Goal: Task Accomplishment & Management: Use online tool/utility

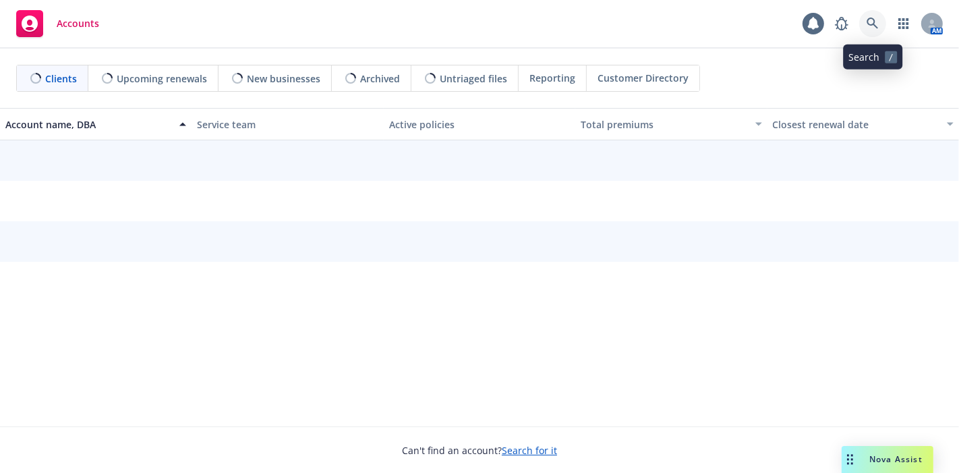
click at [864, 16] on link at bounding box center [873, 23] width 27 height 27
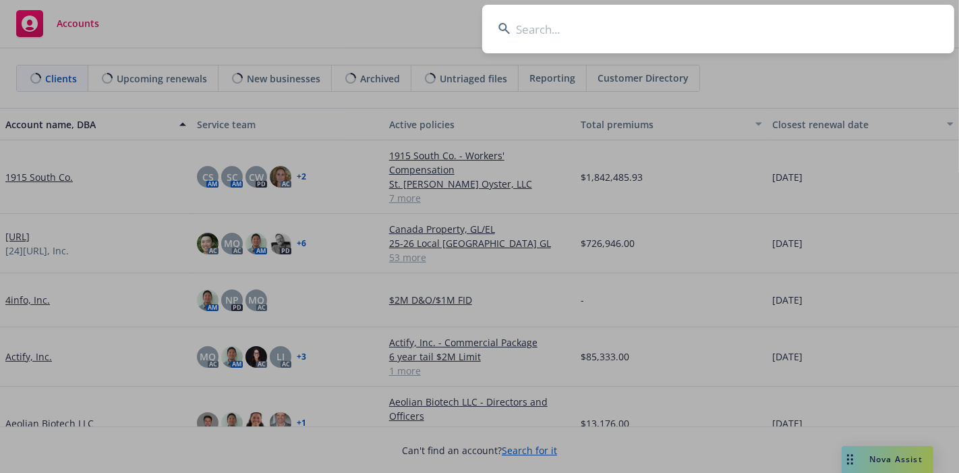
click at [814, 31] on input at bounding box center [718, 29] width 472 height 49
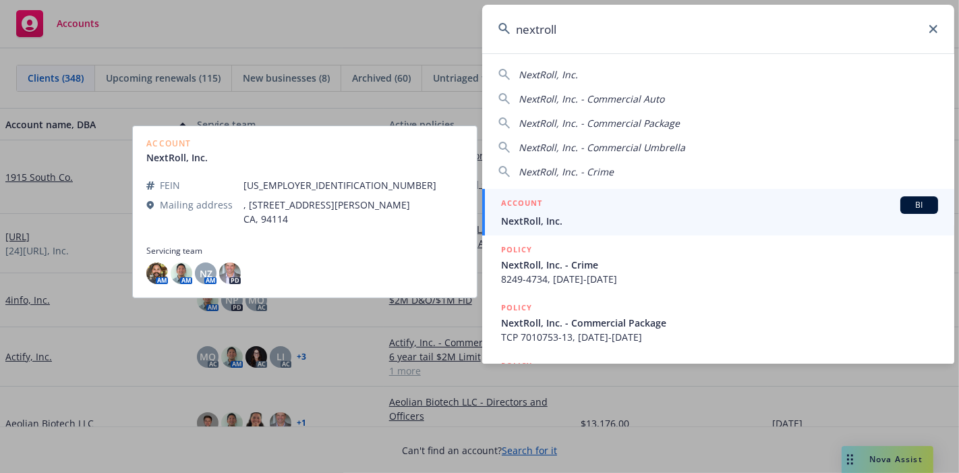
type input "nextroll"
click at [637, 215] on span "NextRoll, Inc." at bounding box center [719, 221] width 437 height 14
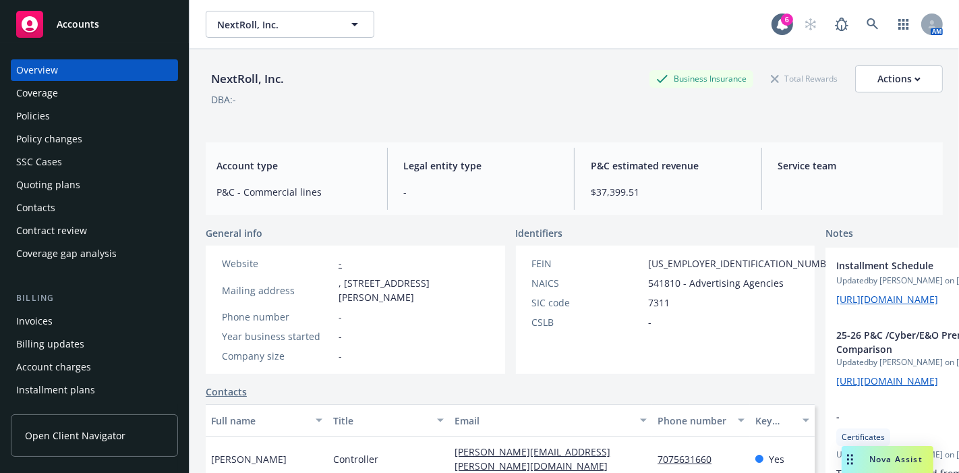
click at [34, 115] on div "Policies" at bounding box center [33, 116] width 34 height 22
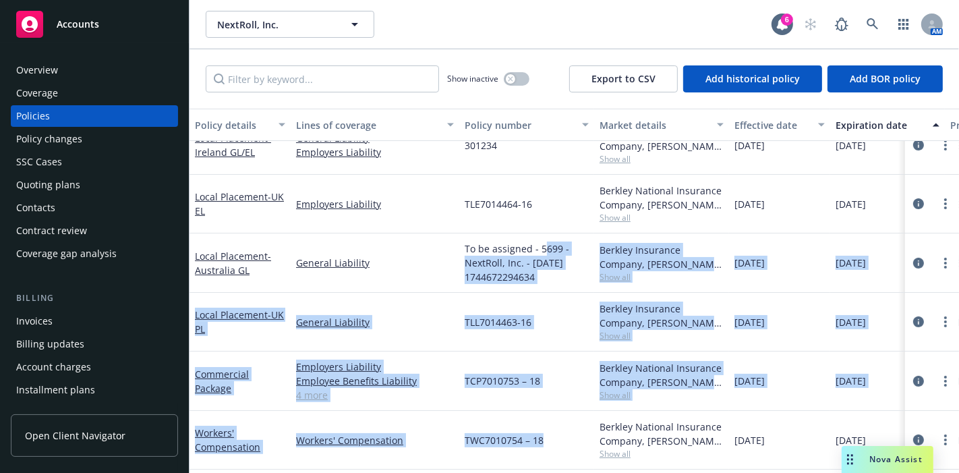
scroll to position [237, 0]
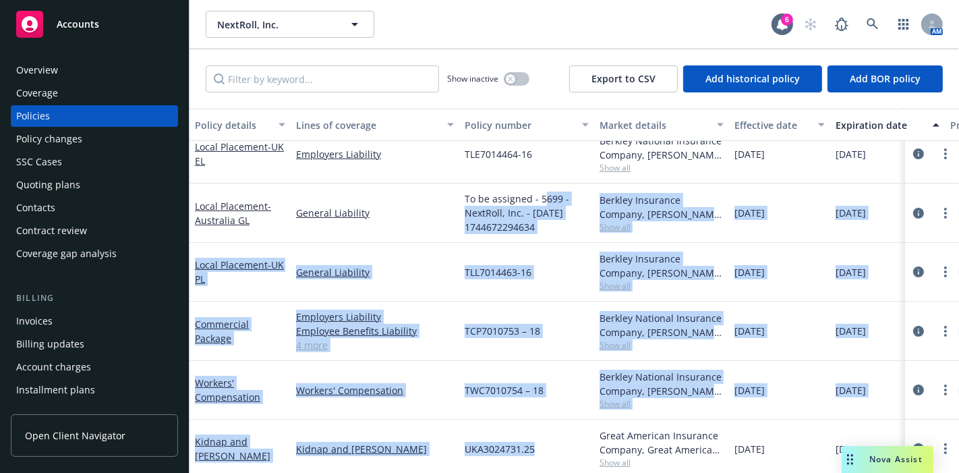
drag, startPoint x: 544, startPoint y: 459, endPoint x: 526, endPoint y: 361, distance: 99.5
click at [547, 421] on div "Local Placement - Ireland GL/EL General Liability Employers Liability 301234 Be…" at bounding box center [841, 309] width 1302 height 486
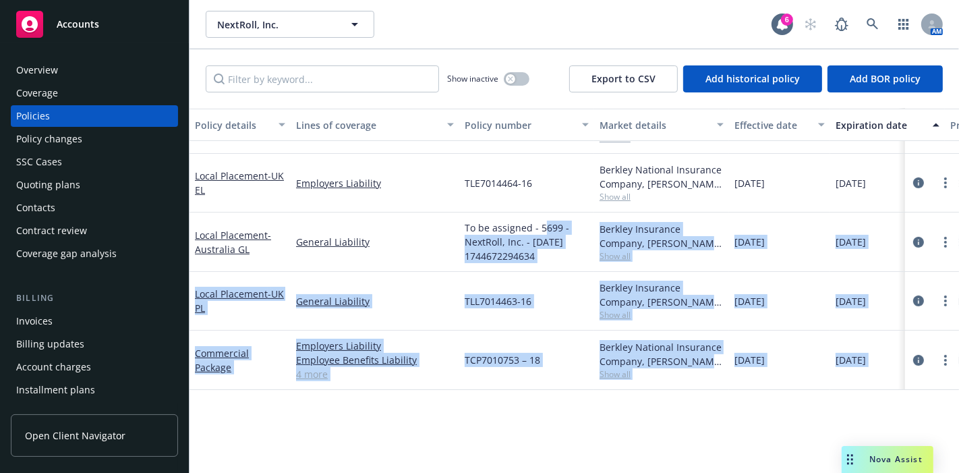
scroll to position [0, 0]
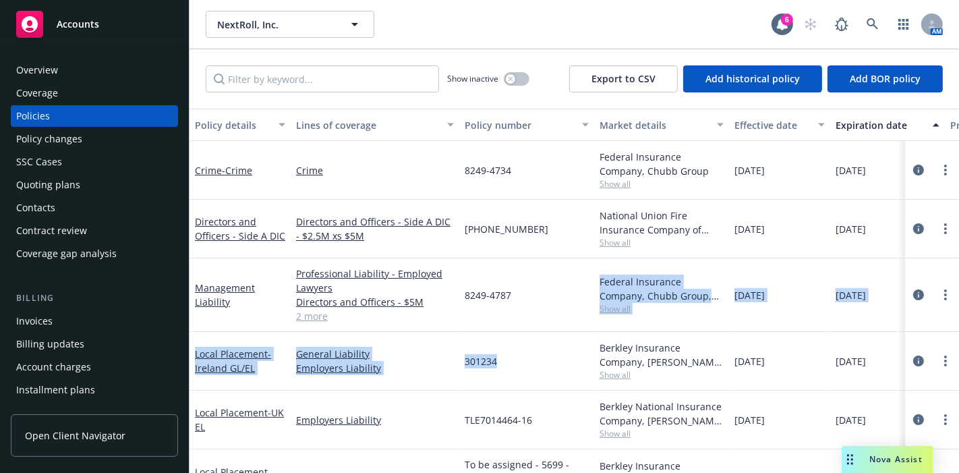
click at [517, 331] on div "Crime - Crime Crime 8249-4734 Federal Insurance Company, Chubb Group Show all 0…" at bounding box center [841, 465] width 1302 height 648
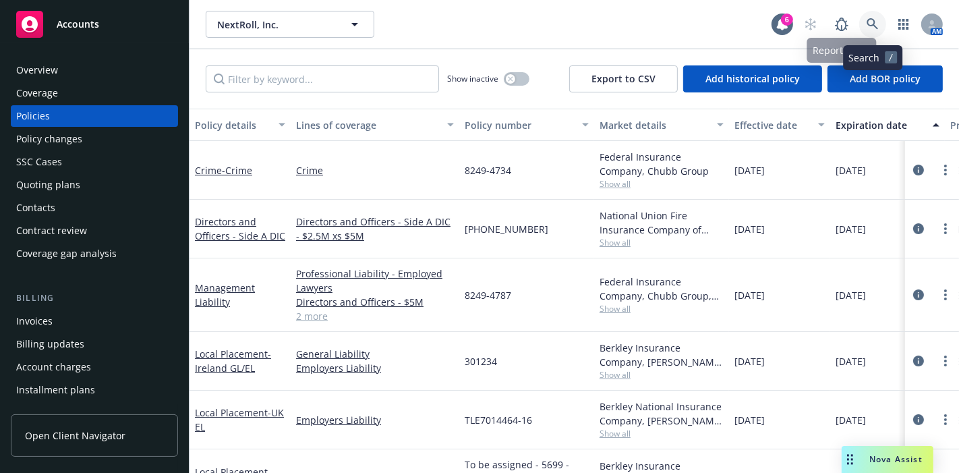
click at [880, 20] on link at bounding box center [873, 24] width 27 height 27
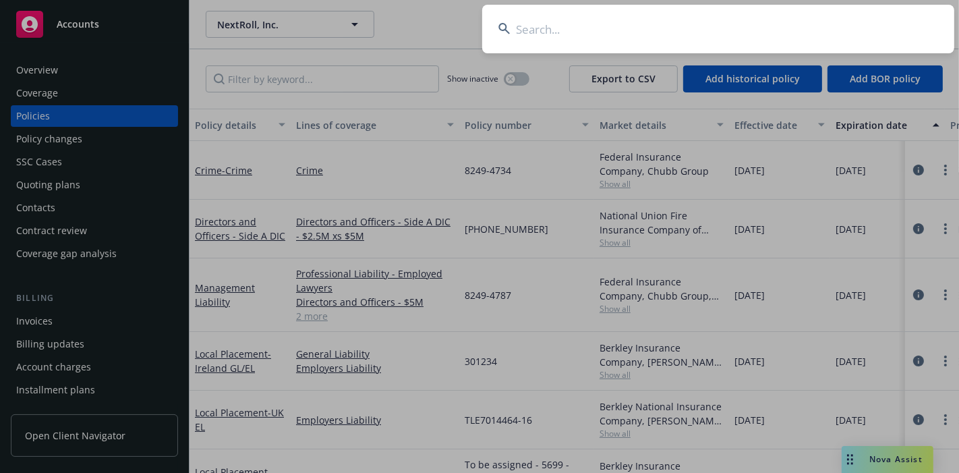
click at [764, 11] on input at bounding box center [718, 29] width 472 height 49
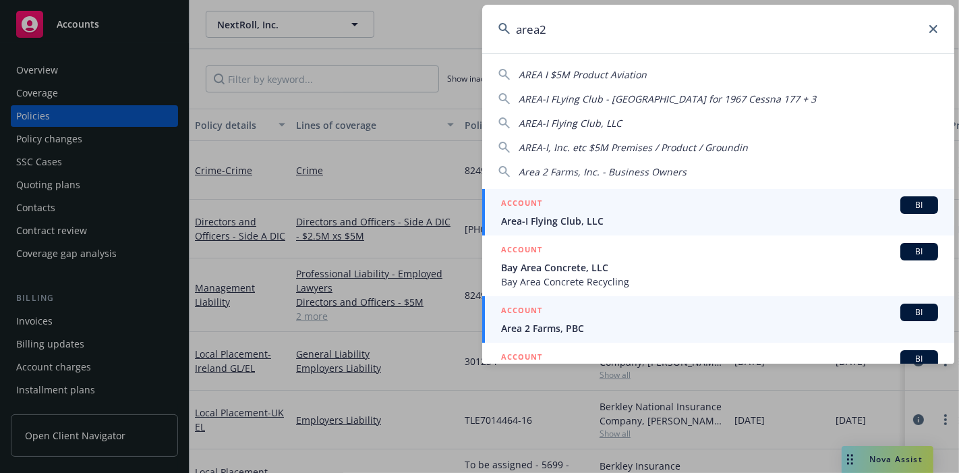
type input "area2"
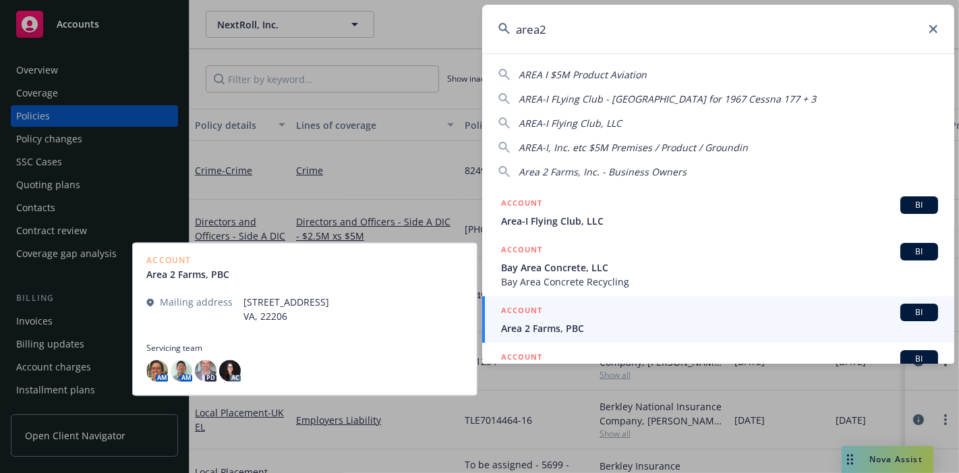
click at [677, 327] on span "Area 2 Farms, PBC" at bounding box center [719, 328] width 437 height 14
click at [676, 327] on div "Federal Insurance Company, Chubb Group, CRC Group Show all" at bounding box center [661, 295] width 135 height 74
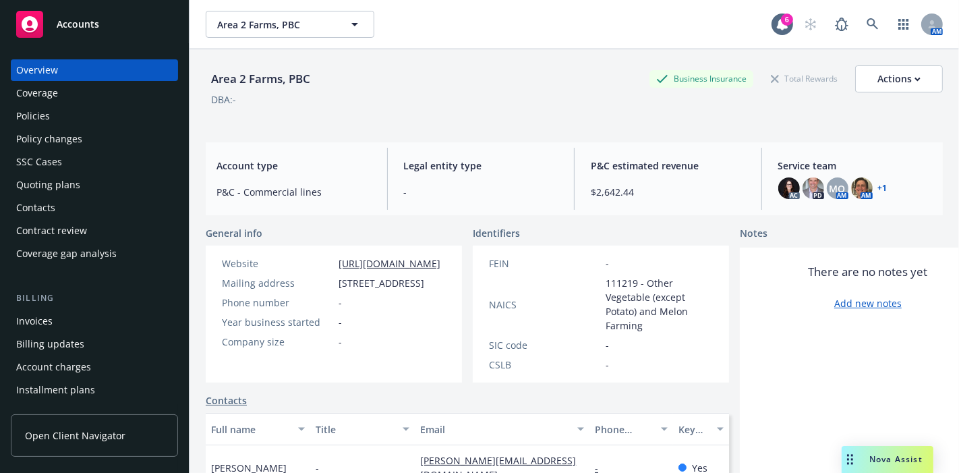
click at [59, 120] on div "Policies" at bounding box center [94, 116] width 157 height 22
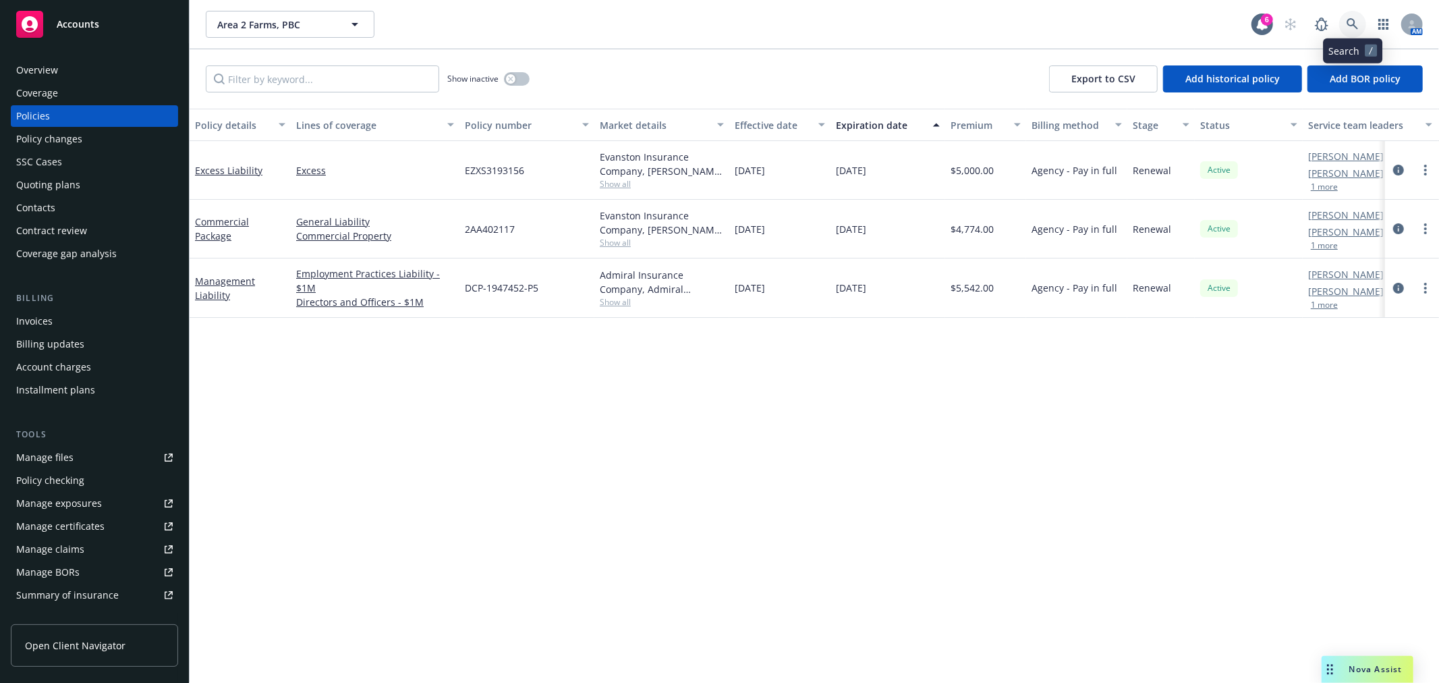
click at [959, 22] on link at bounding box center [1352, 24] width 27 height 27
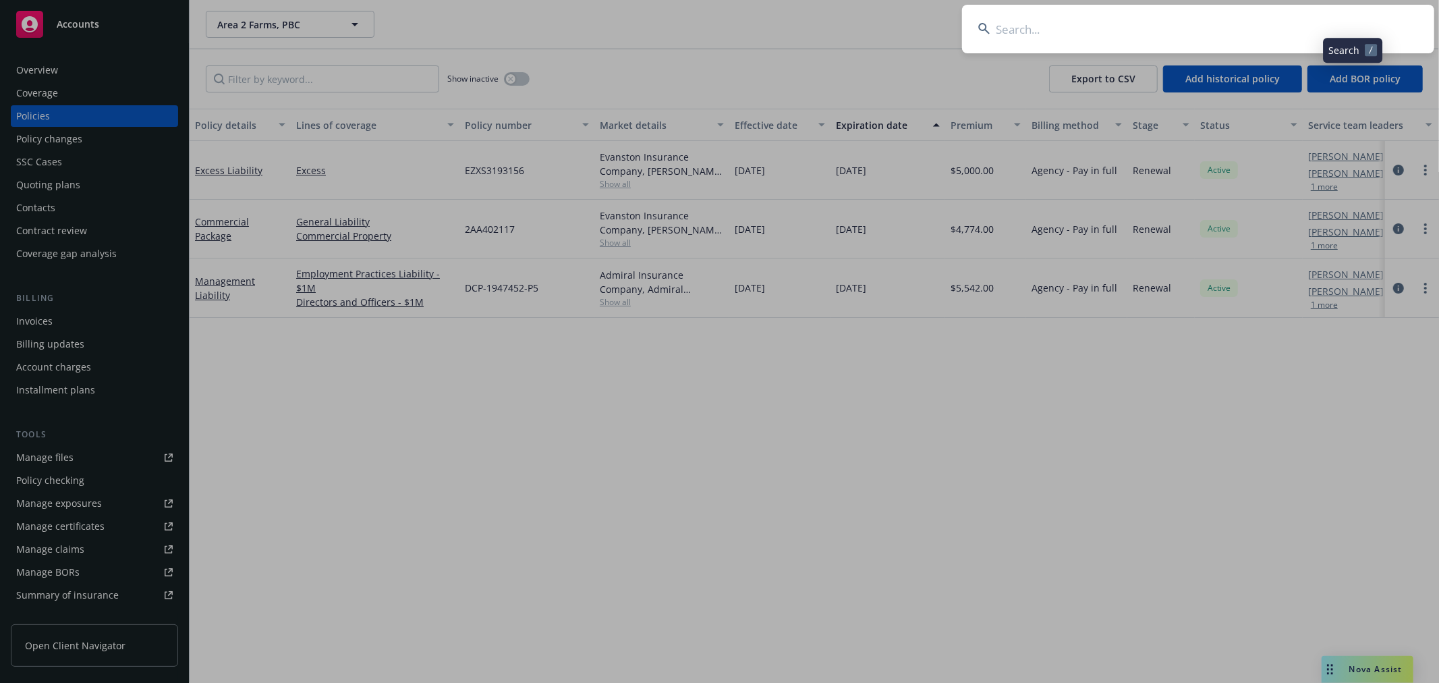
click at [959, 24] on input at bounding box center [1198, 29] width 472 height 49
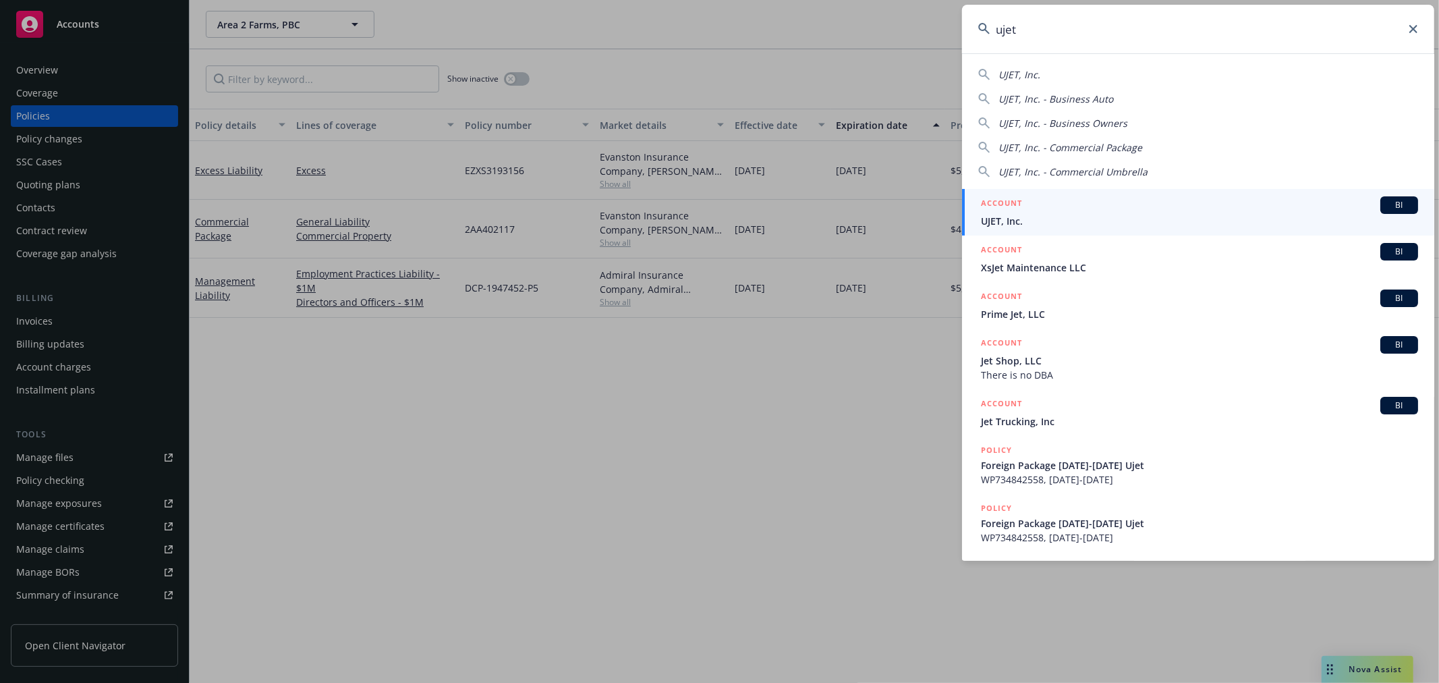
type input "ujet"
click at [959, 223] on span "UJET, Inc." at bounding box center [1199, 221] width 437 height 14
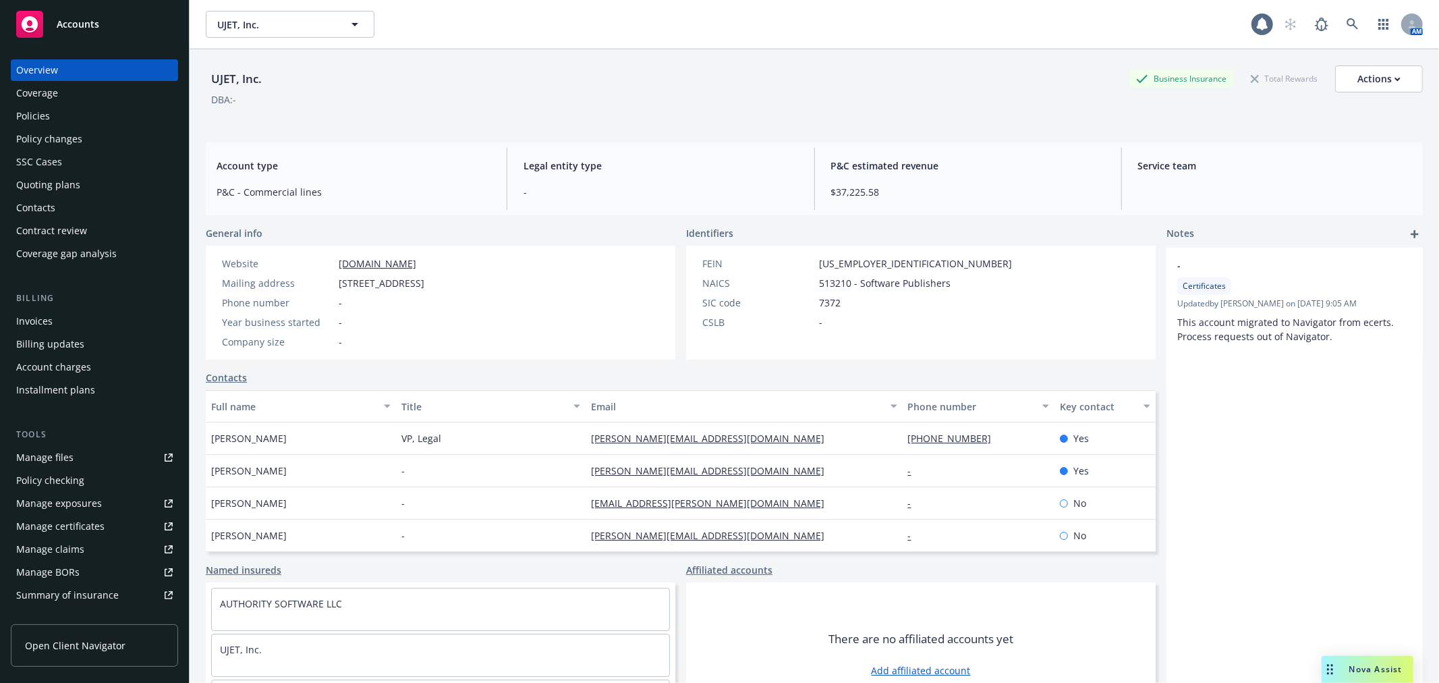
click at [78, 180] on div "Quoting plans" at bounding box center [94, 185] width 157 height 22
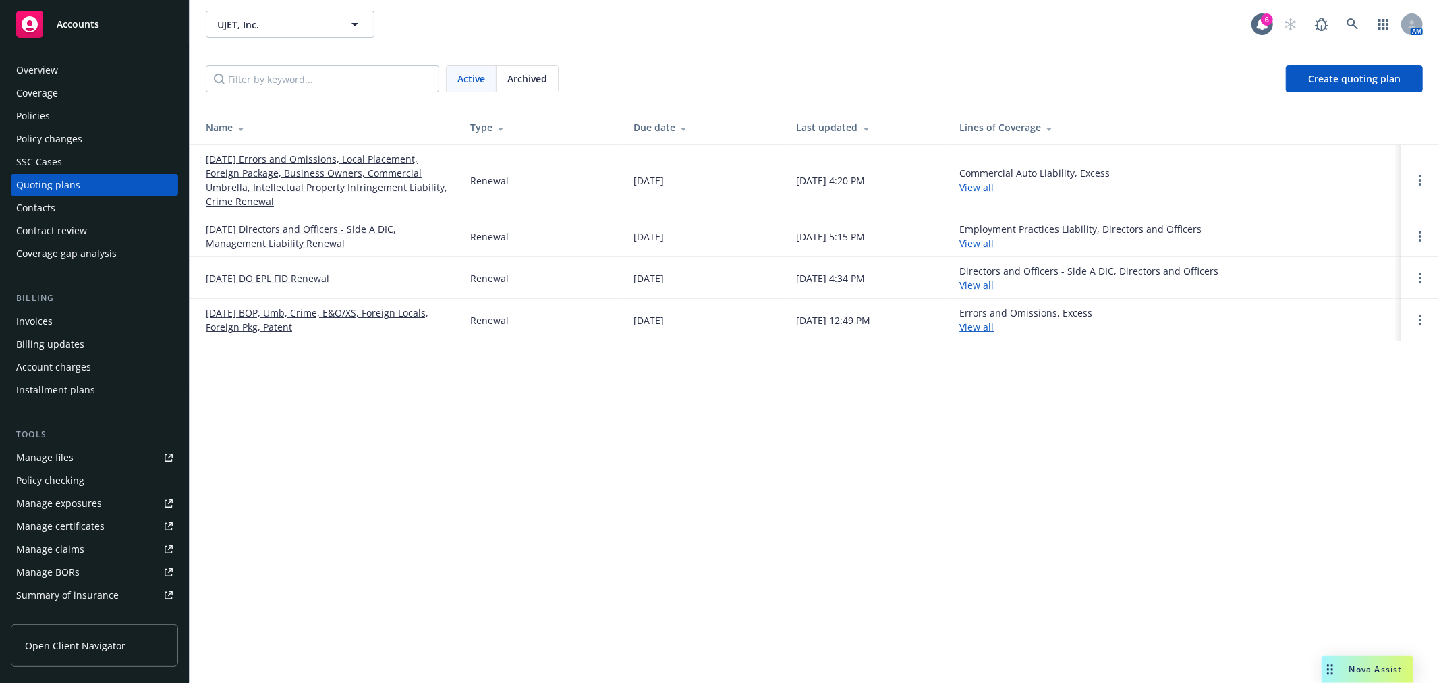
click at [50, 109] on div "Policies" at bounding box center [94, 116] width 157 height 22
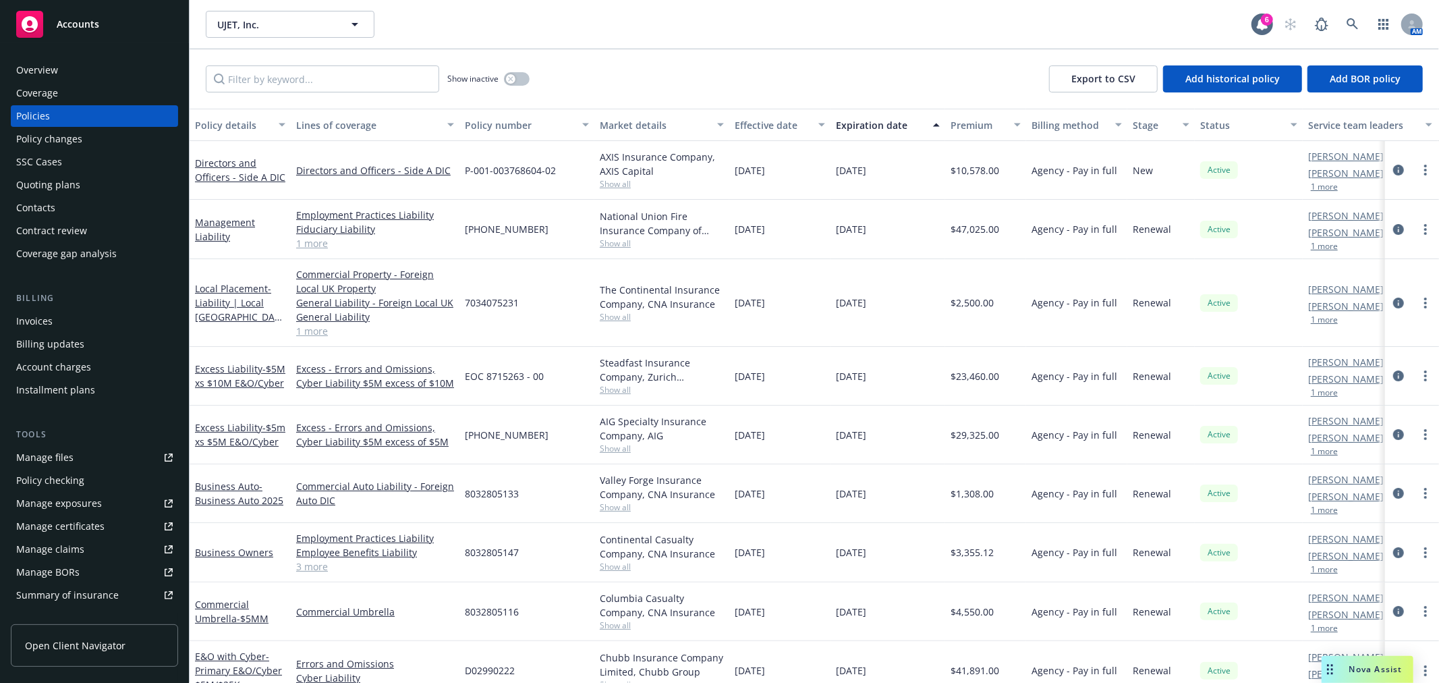
click at [51, 184] on div "Quoting plans" at bounding box center [48, 185] width 64 height 22
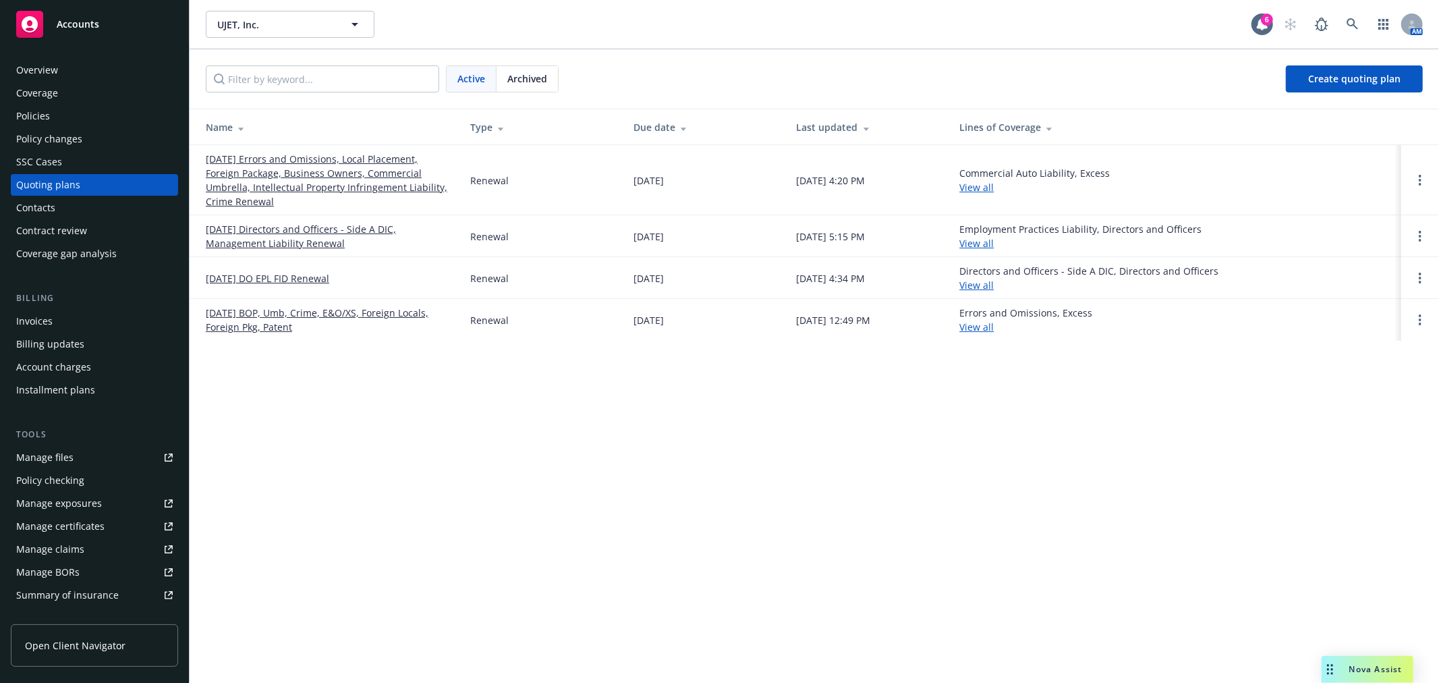
click at [311, 237] on link "[DATE] Directors and Officers - Side A DIC, Management Liability Renewal" at bounding box center [327, 236] width 243 height 28
click at [306, 275] on link "[DATE] DO EPL FID Renewal" at bounding box center [267, 278] width 123 height 14
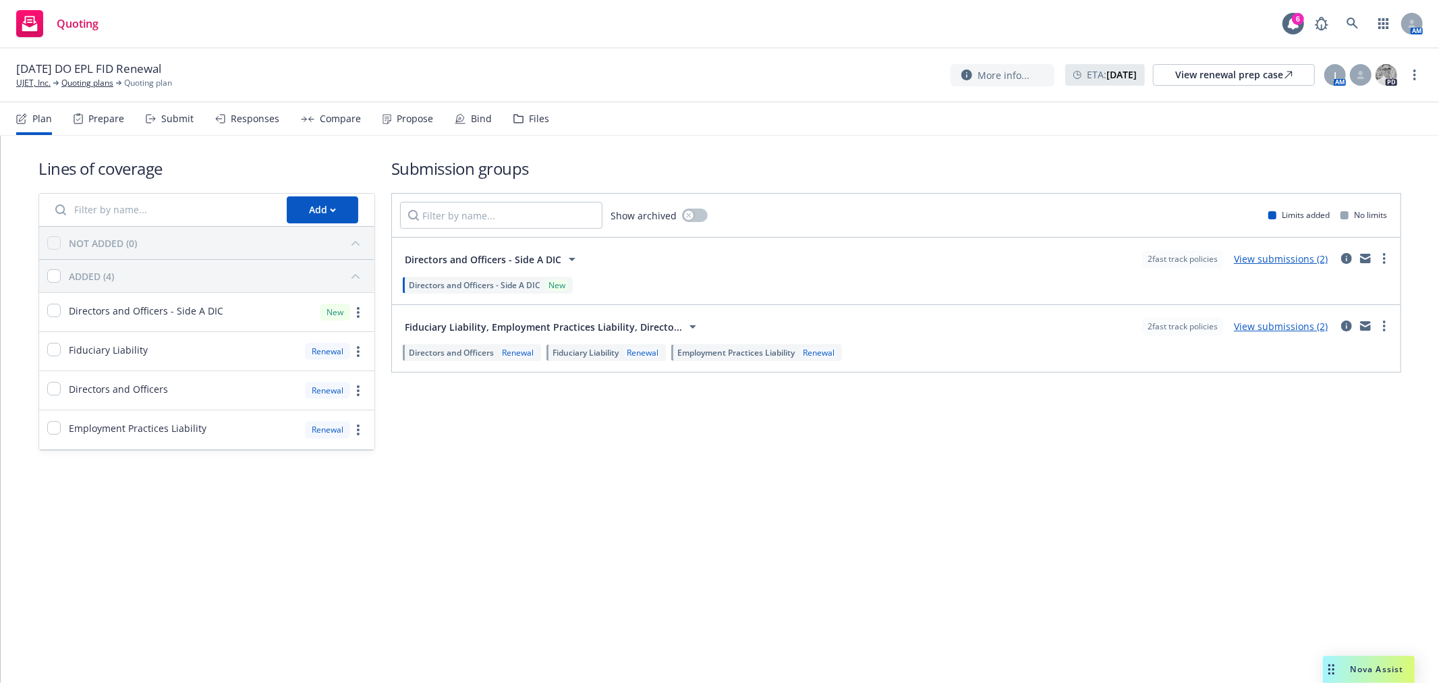
click at [534, 119] on div "Files" at bounding box center [539, 118] width 20 height 11
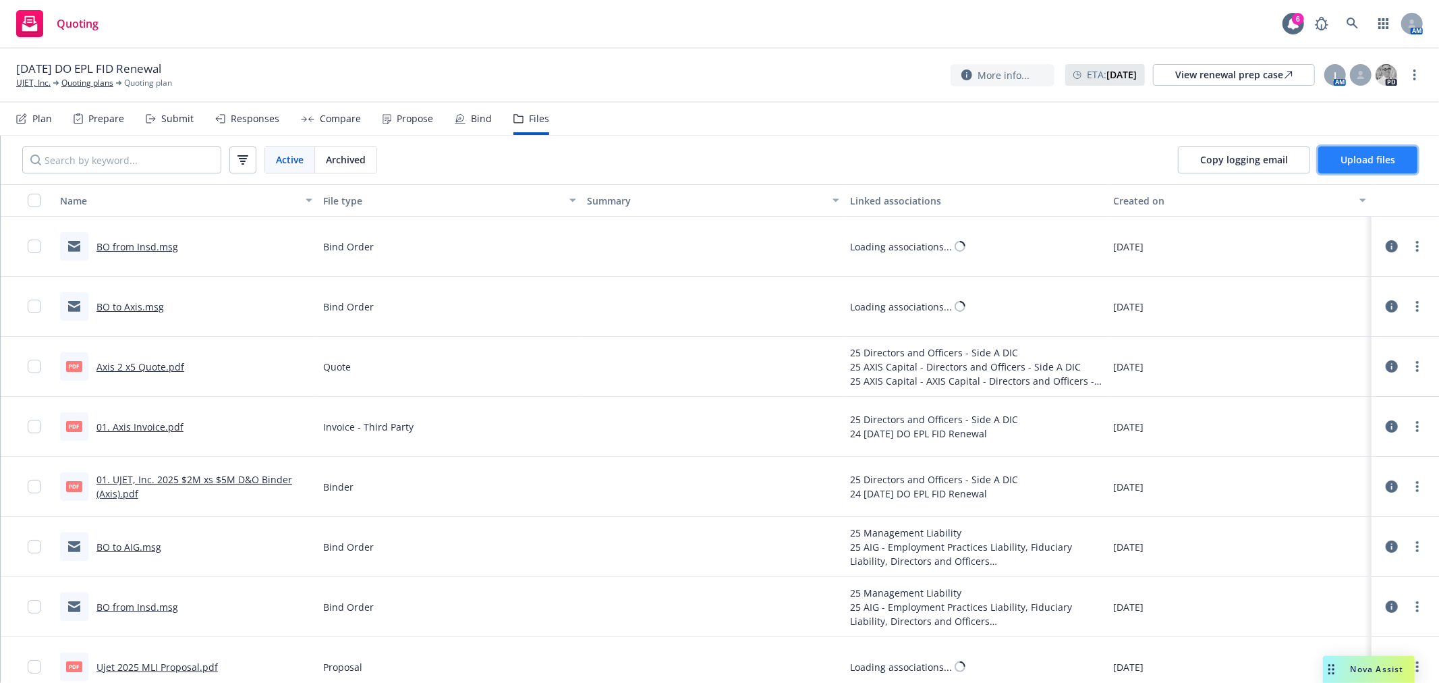
click at [1333, 160] on button "Upload files" at bounding box center [1367, 159] width 99 height 27
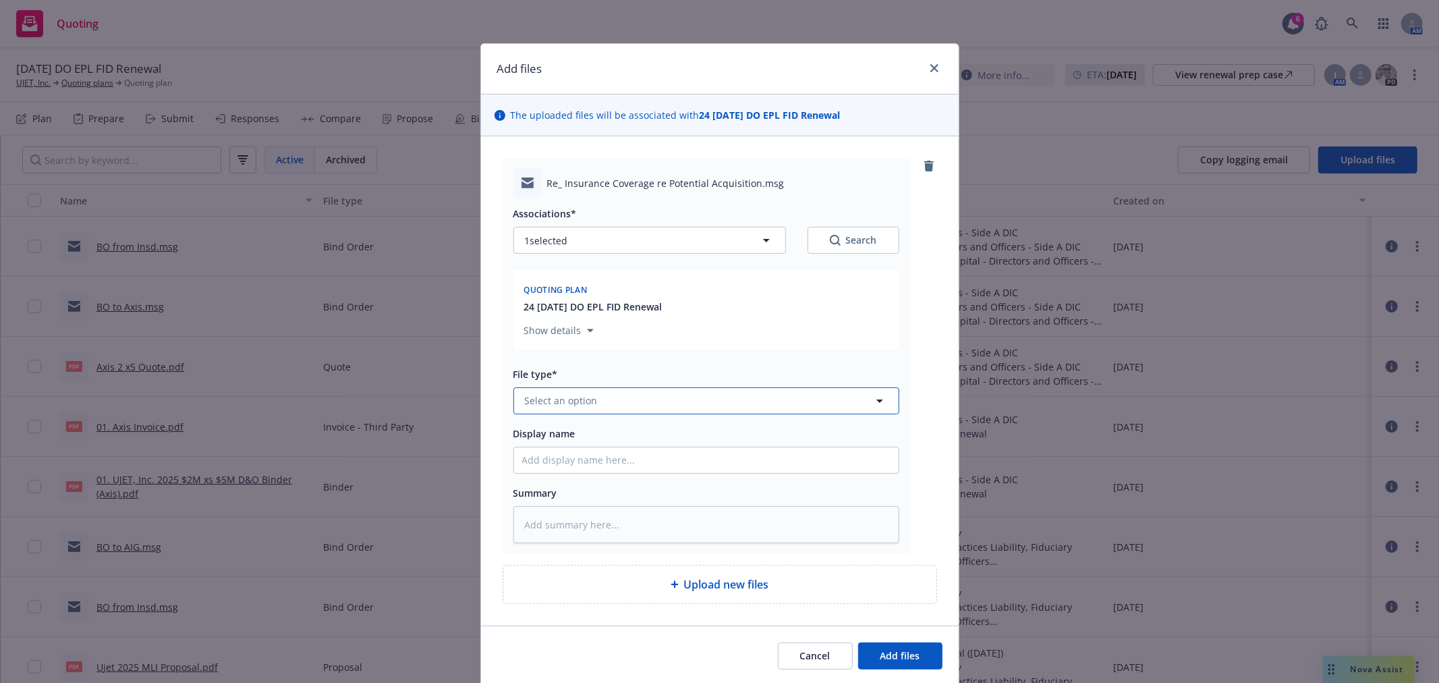
click at [602, 389] on button "Select an option" at bounding box center [706, 400] width 386 height 27
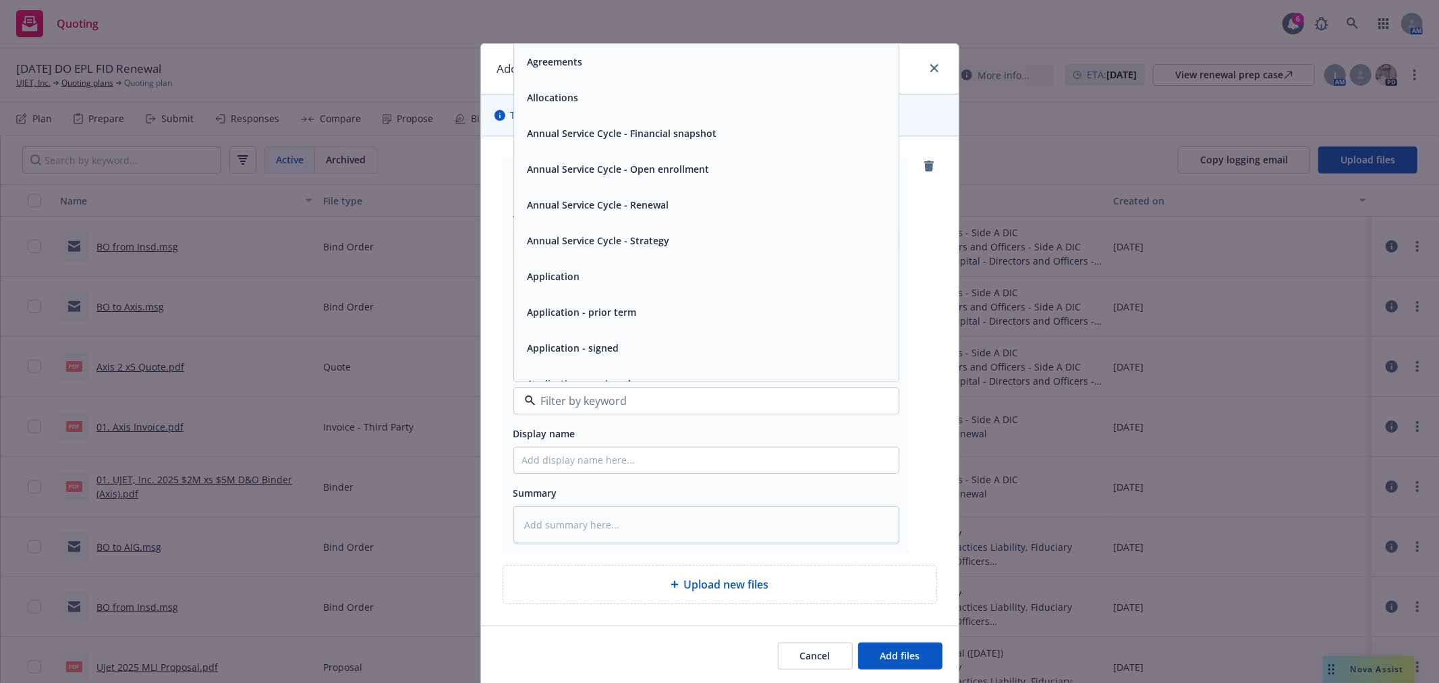
type input "a"
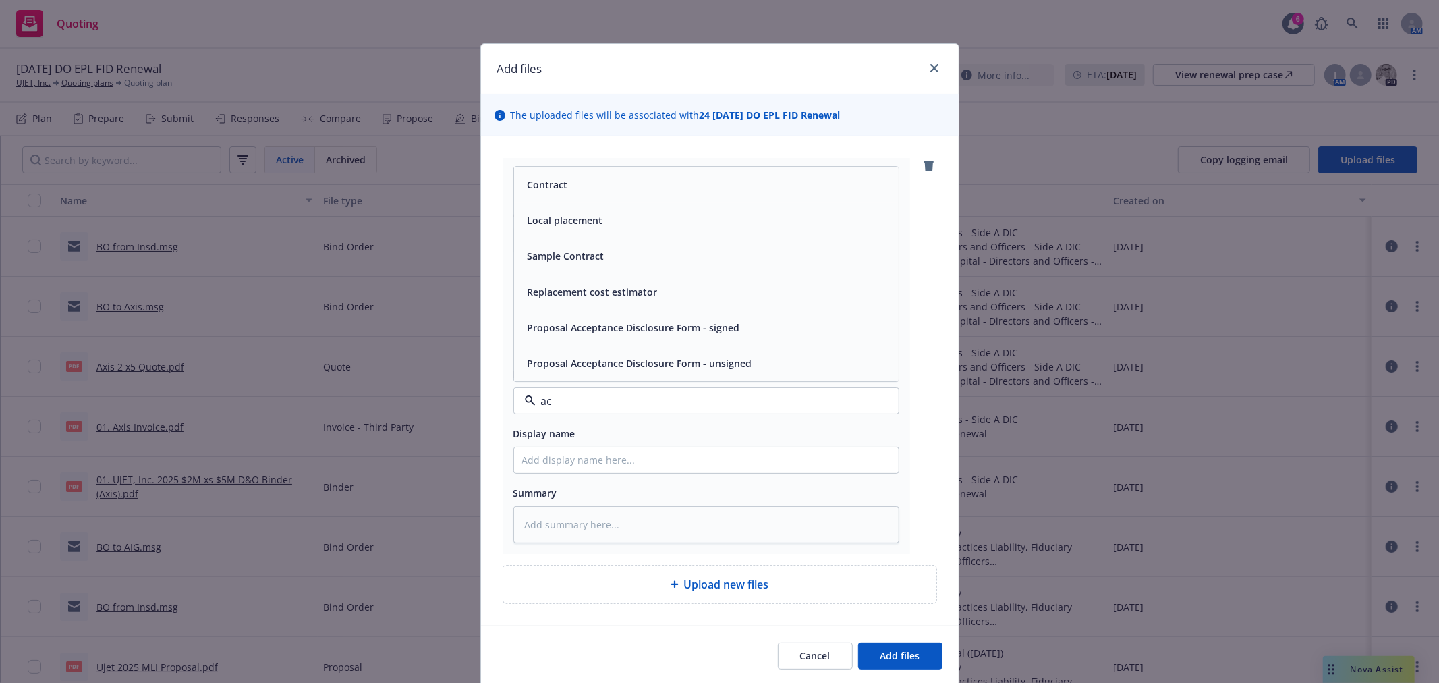
type input "acq"
type textarea "x"
type input "a"
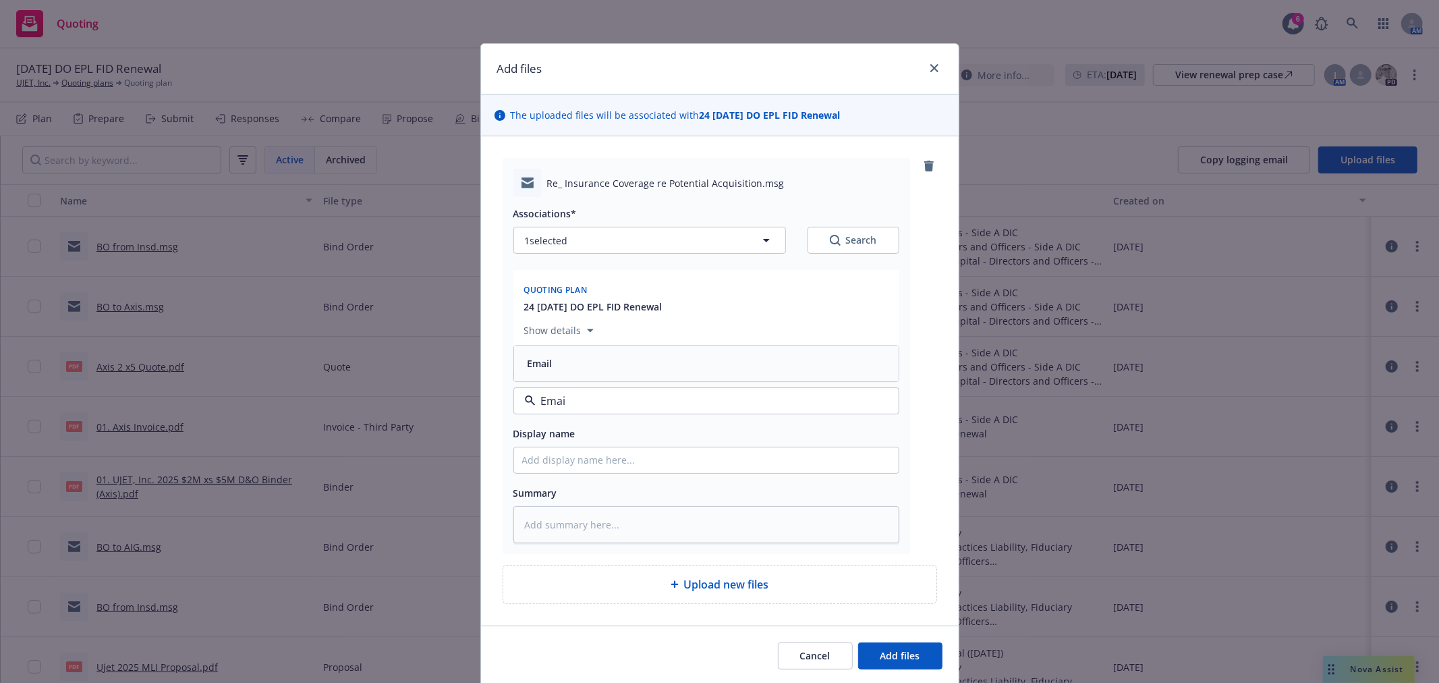
type input "Email"
click at [590, 410] on button "Select an option" at bounding box center [706, 400] width 386 height 27
type input "ema"
click at [575, 430] on div "Email" at bounding box center [706, 438] width 368 height 20
click at [561, 463] on input "Display name" at bounding box center [706, 460] width 385 height 26
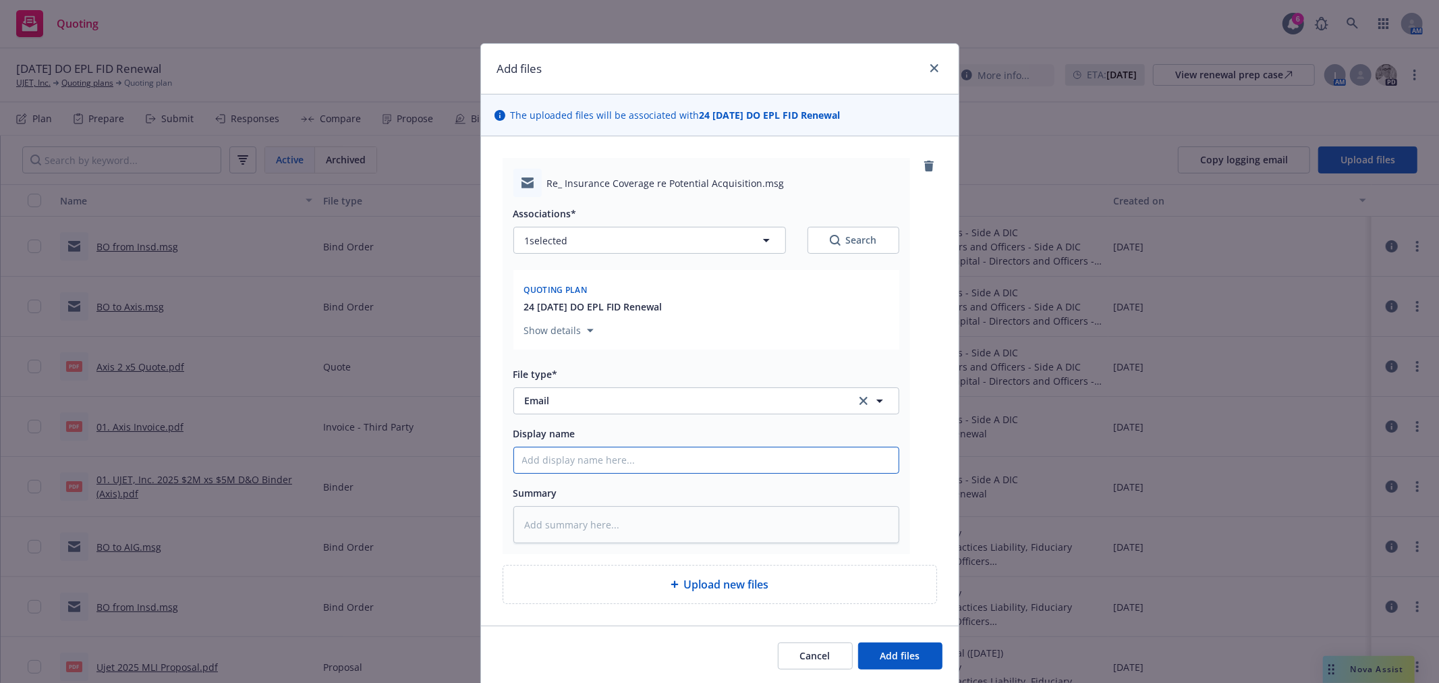
type textarea "x"
type input "U"
type textarea "x"
type input "Uj"
type textarea "x"
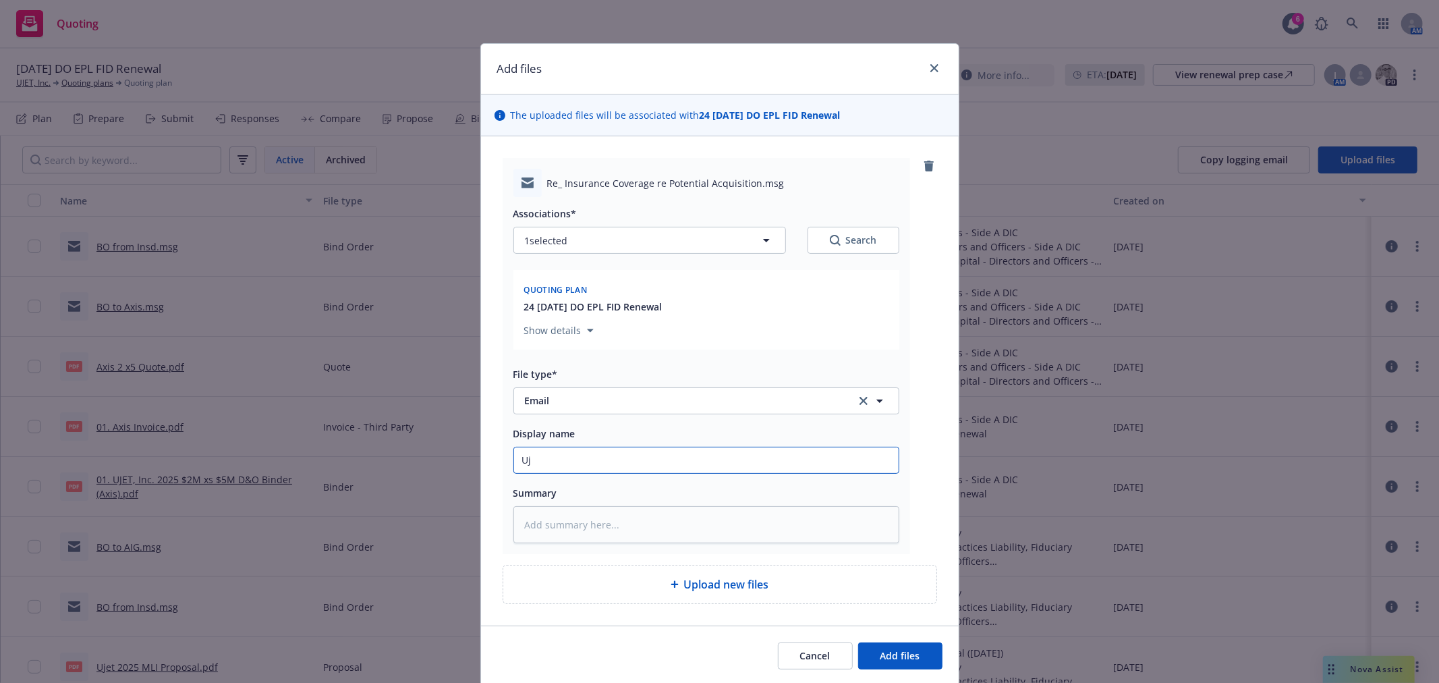
type input "Uje"
type textarea "x"
type input "Ujet"
type textarea "x"
type input "Ujet"
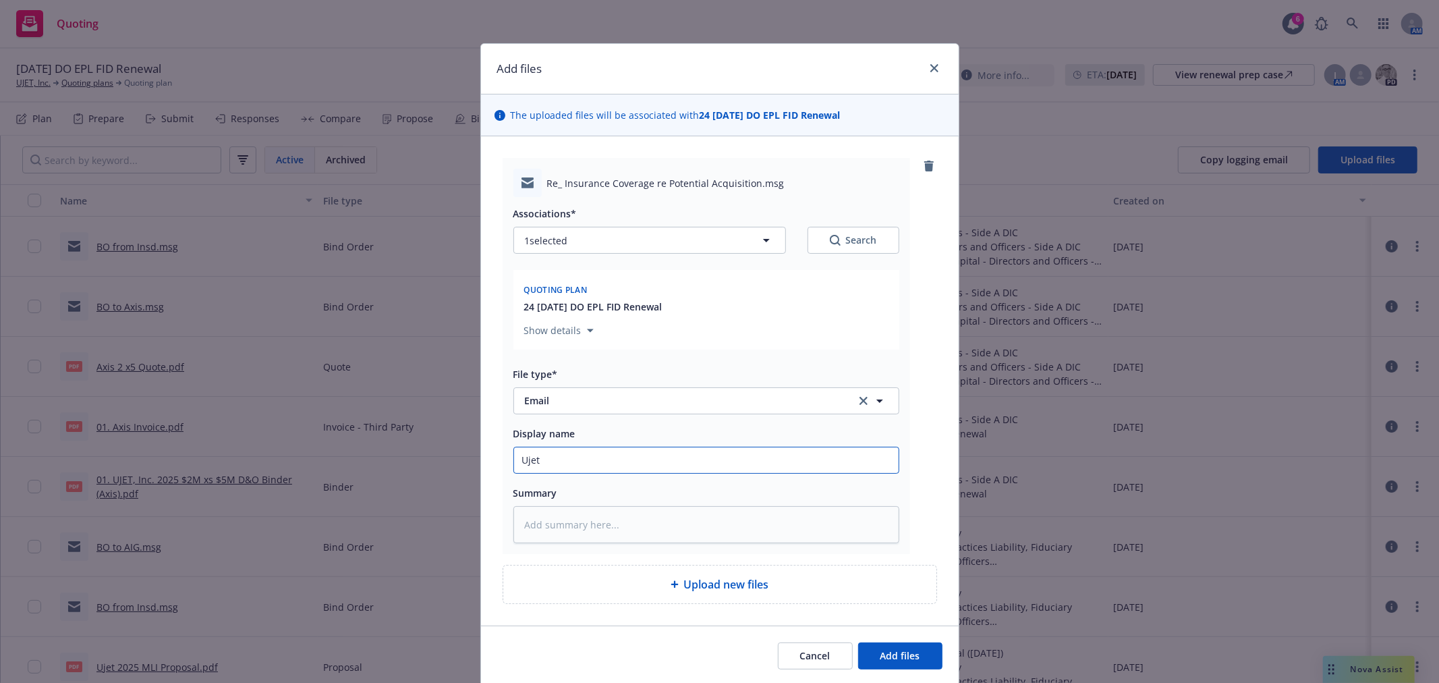
type textarea "x"
type input "Ujet a"
type textarea "x"
type input "Ujet ac"
type textarea "x"
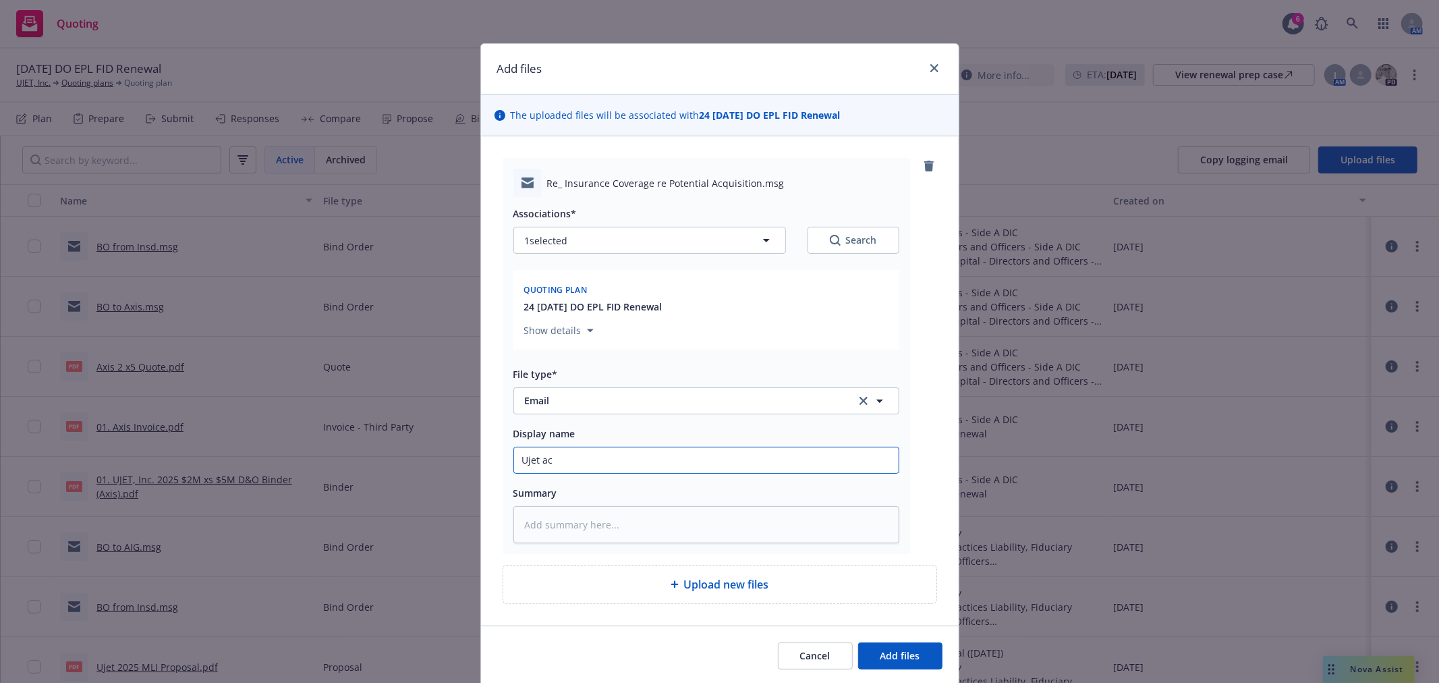
type input "Ujet acq"
type textarea "x"
type input "Ujet acqu"
type textarea "x"
type input "Ujet acqui"
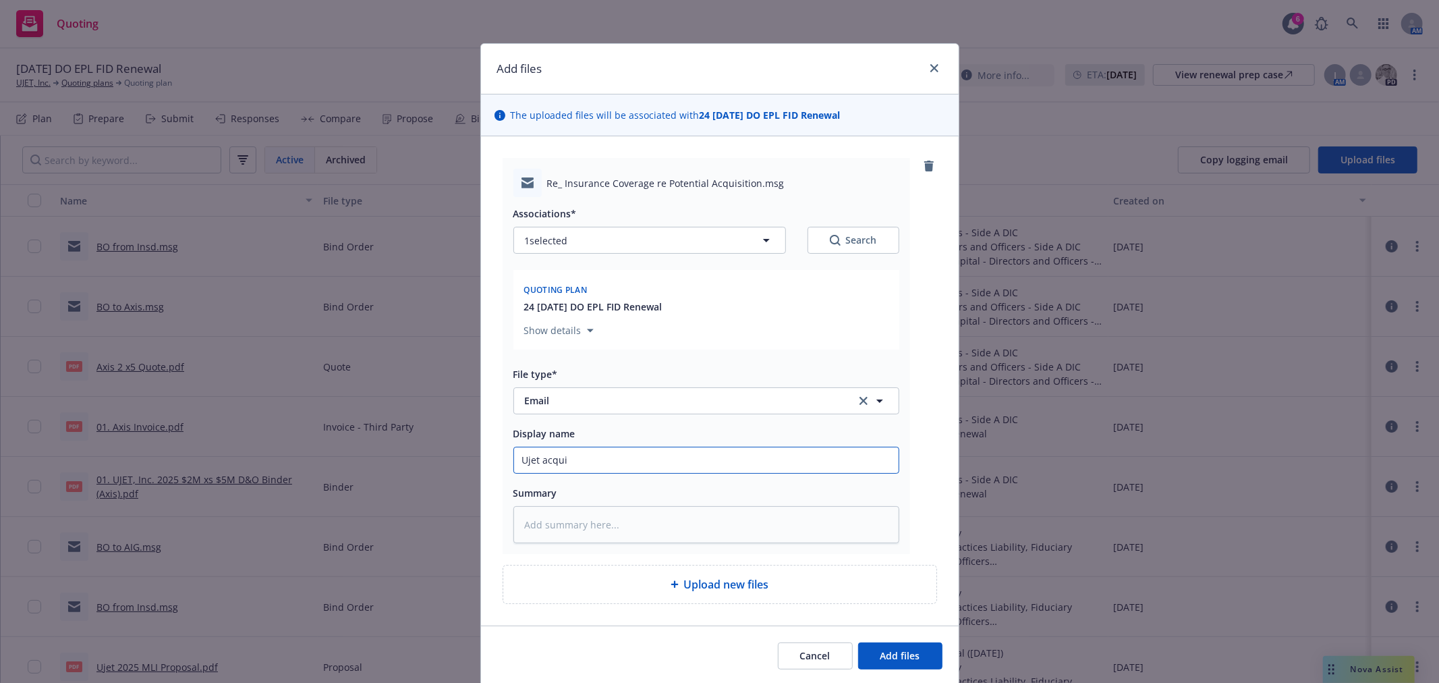
type textarea "x"
type input "Ujet acquir"
type textarea "x"
type input "Ujet acquiri"
type textarea "x"
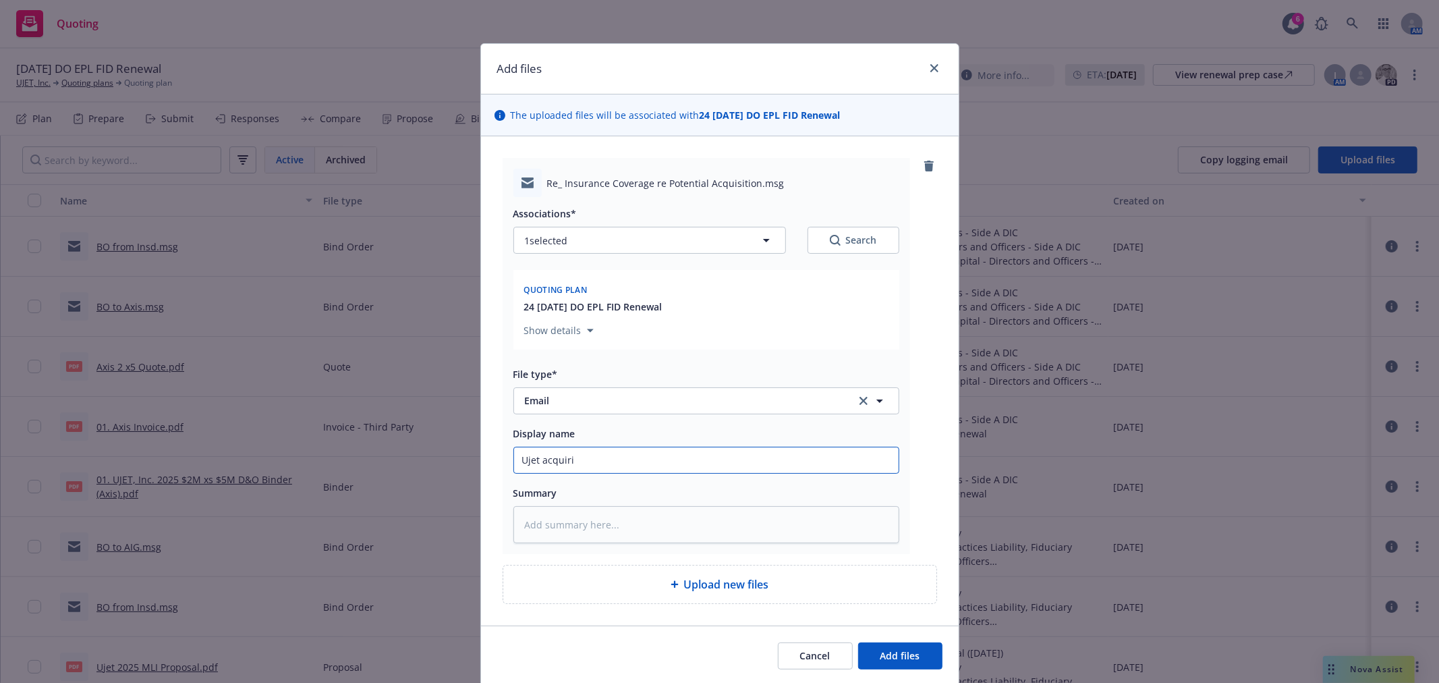
type input "Ujet acquirin"
type textarea "x"
type input "Ujet acquiring"
type textarea "x"
type input "Ujet acquiring"
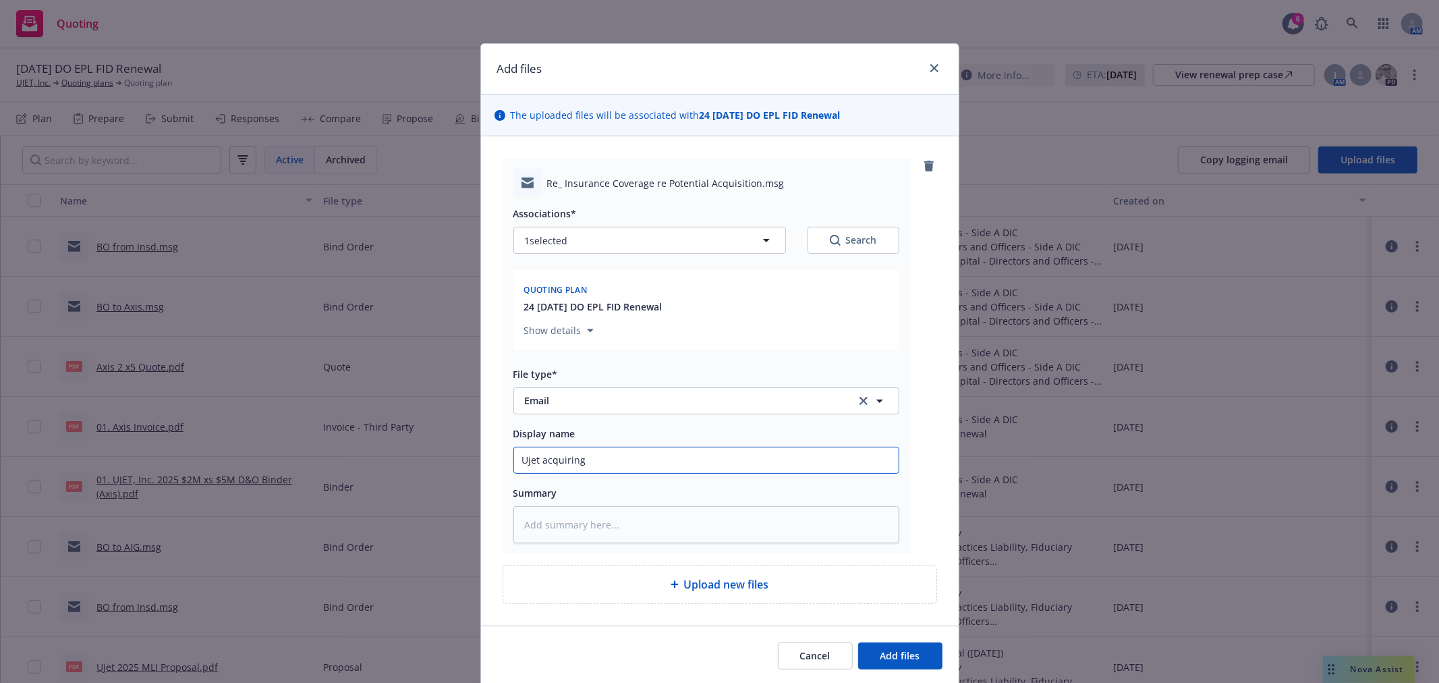
type textarea "x"
type input "Ujet acquiring c"
type textarea "x"
type input "Ujet acquiring co"
type textarea "x"
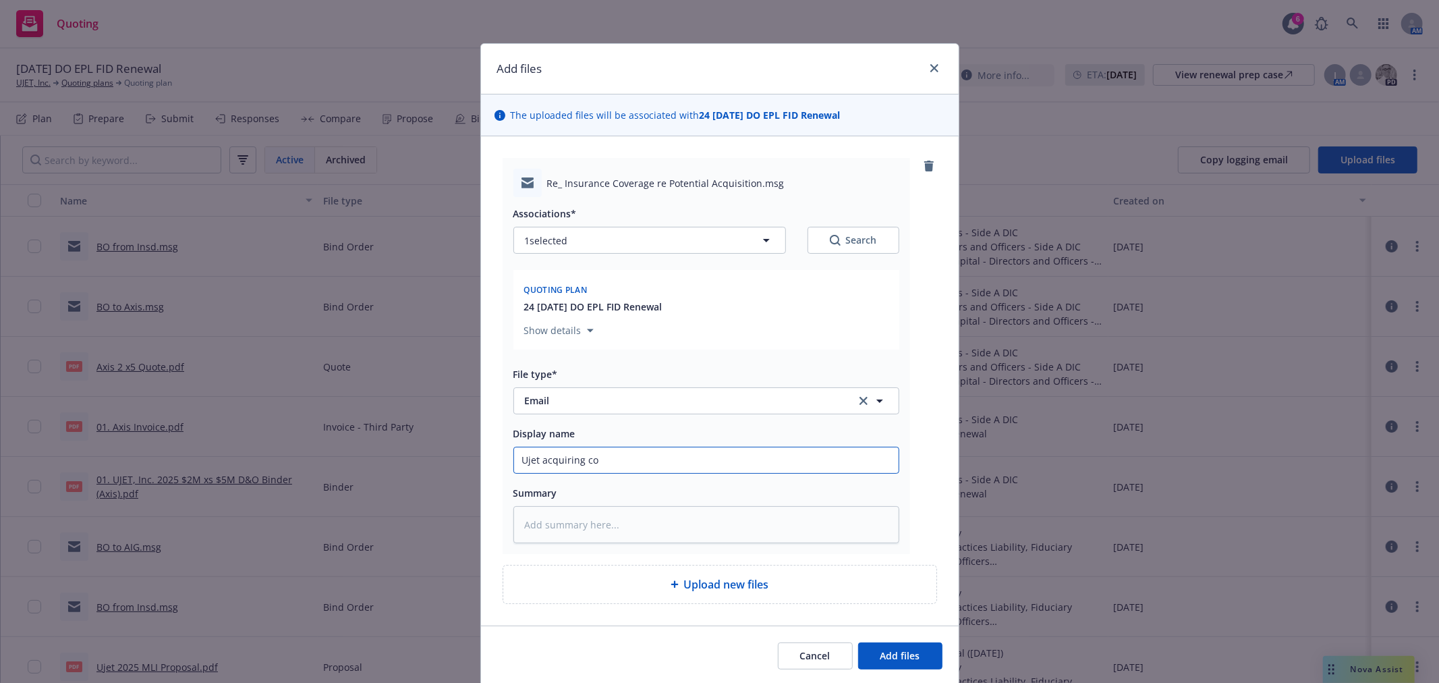
type input "Ujet acquiring co."
type textarea "x"
type input "Ujet acquiring co."
type textarea "x"
type input "Ujet acquiring co."
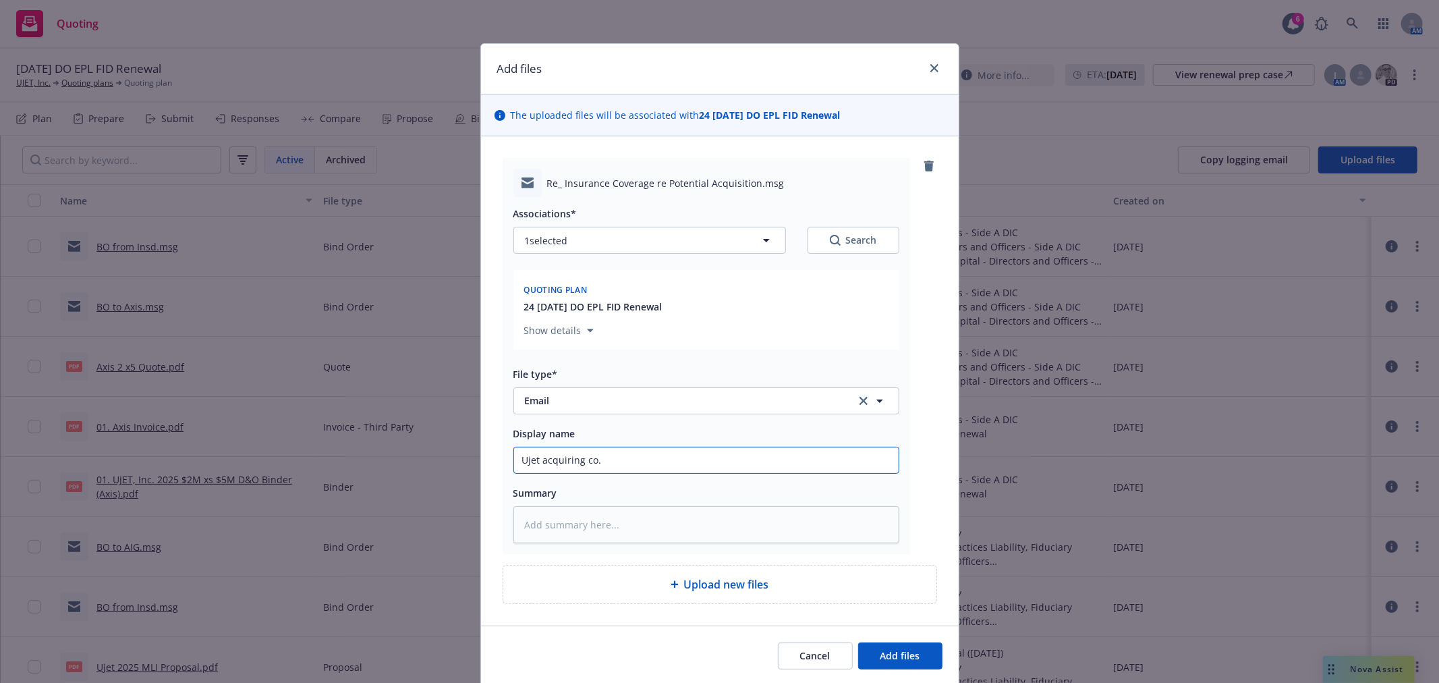
type textarea "x"
type input "Ujet acquiring co. N"
type textarea "x"
type input "Ujet acquiring co. No"
type textarea "x"
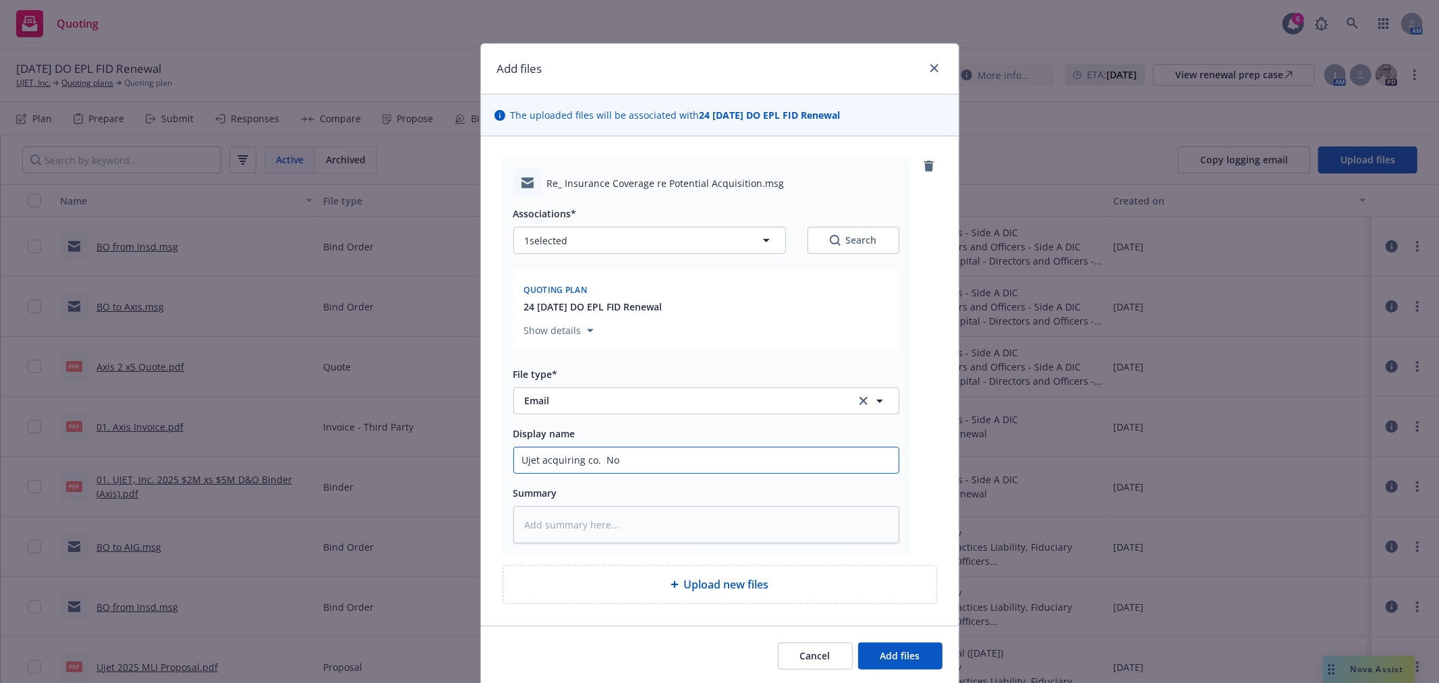
type input "Ujet acquiring co. Not"
type textarea "x"
type input "Ujet acquiring co. Noti"
type textarea "x"
type input "Ujet acquiring co. Notif"
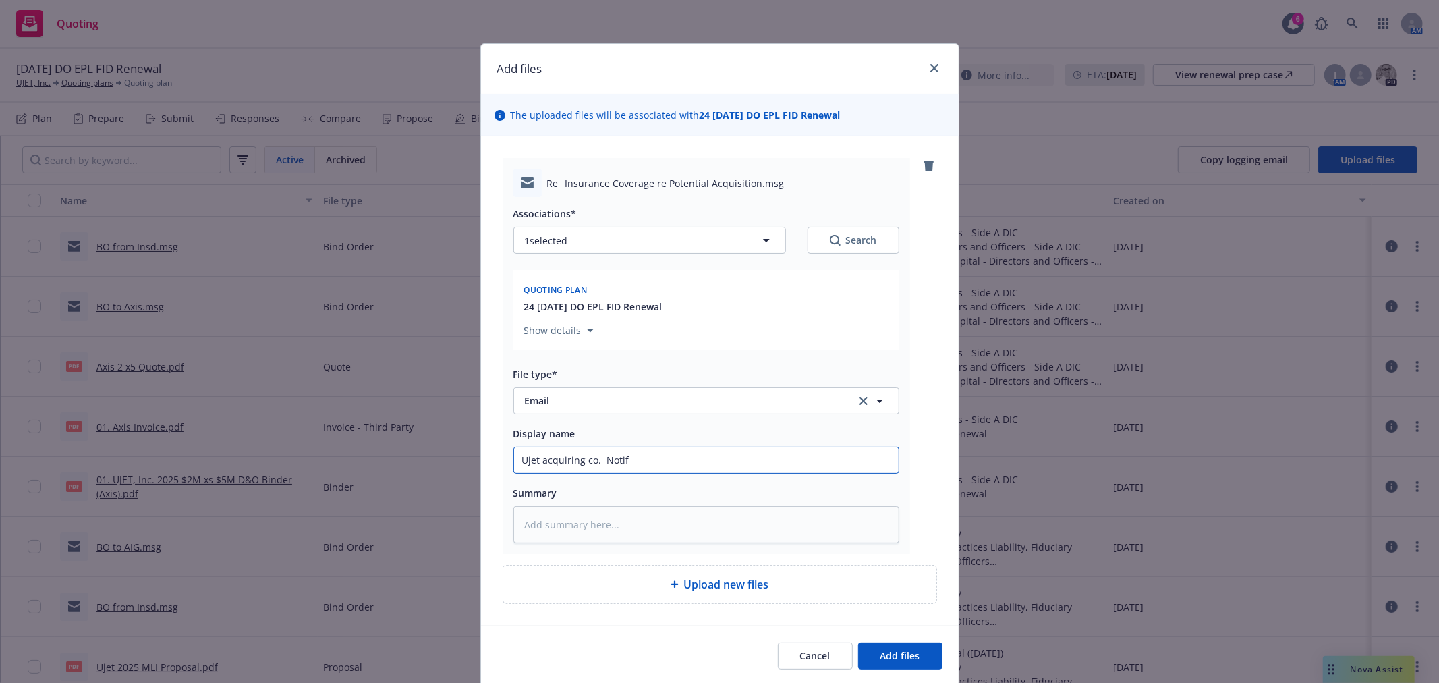
type textarea "x"
type input "Ujet acquiring co. Notifi"
type textarea "x"
type input "Ujet acquiring co. Notifie"
type textarea "x"
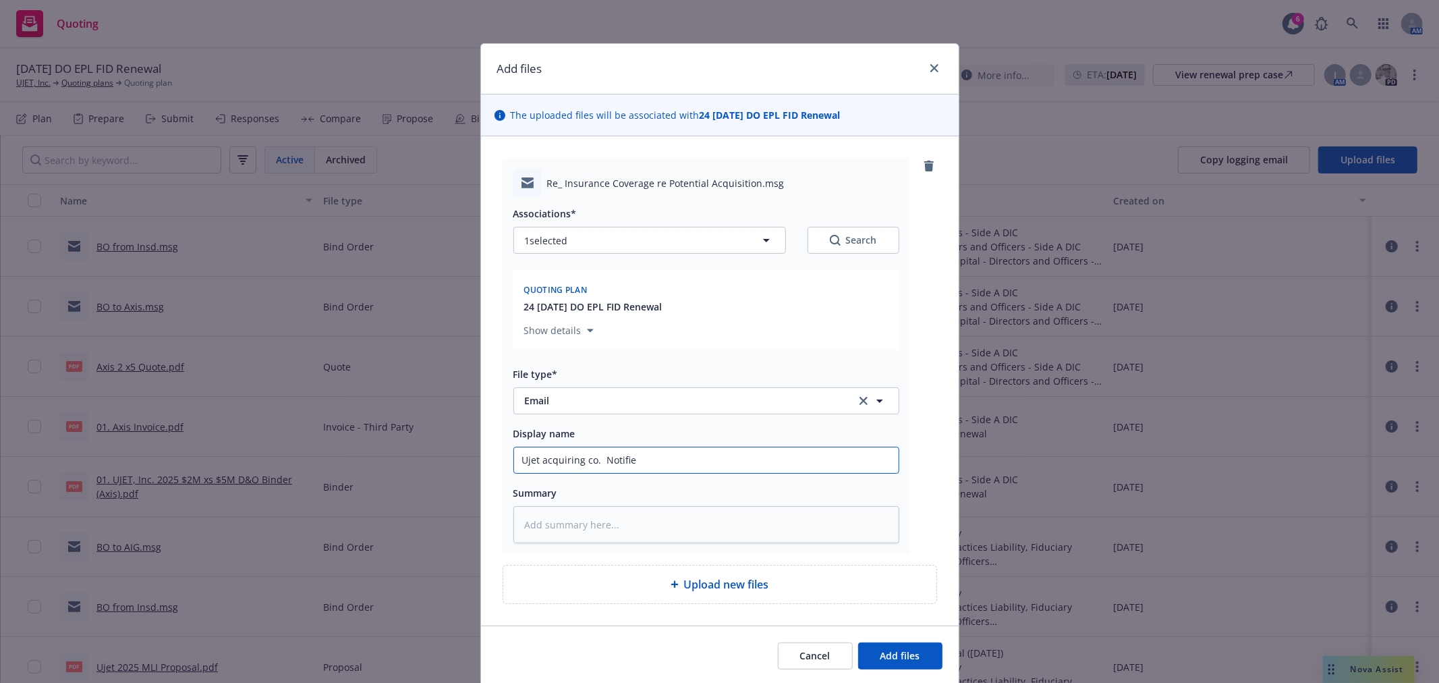
type input "Ujet acquiring co. Notified"
type textarea "x"
type input "Ujet acquiring co. Notified"
type textarea "x"
type input "Ujet acquiring co. Notified A"
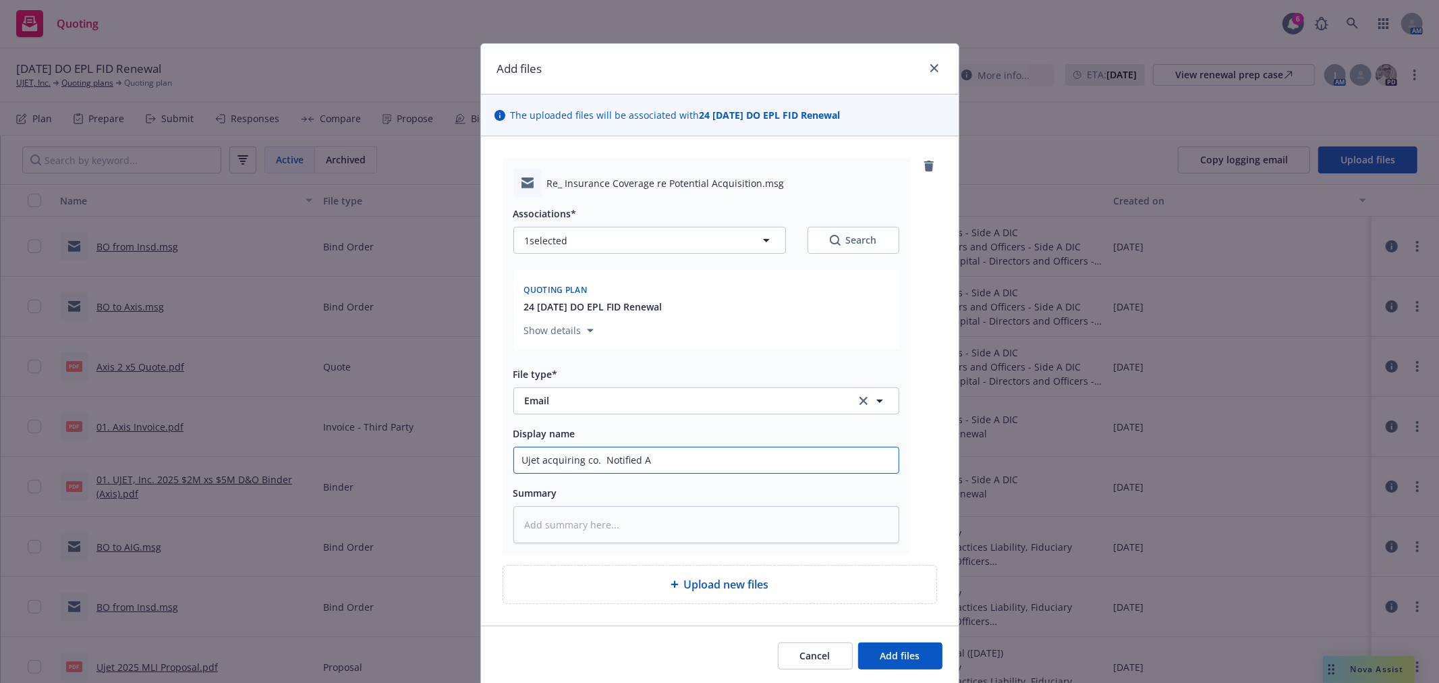
type textarea "x"
type input "Ujet acquiring co. Notified AI"
type textarea "x"
type input "Ujet acquiring co. Notified AIG"
type textarea "x"
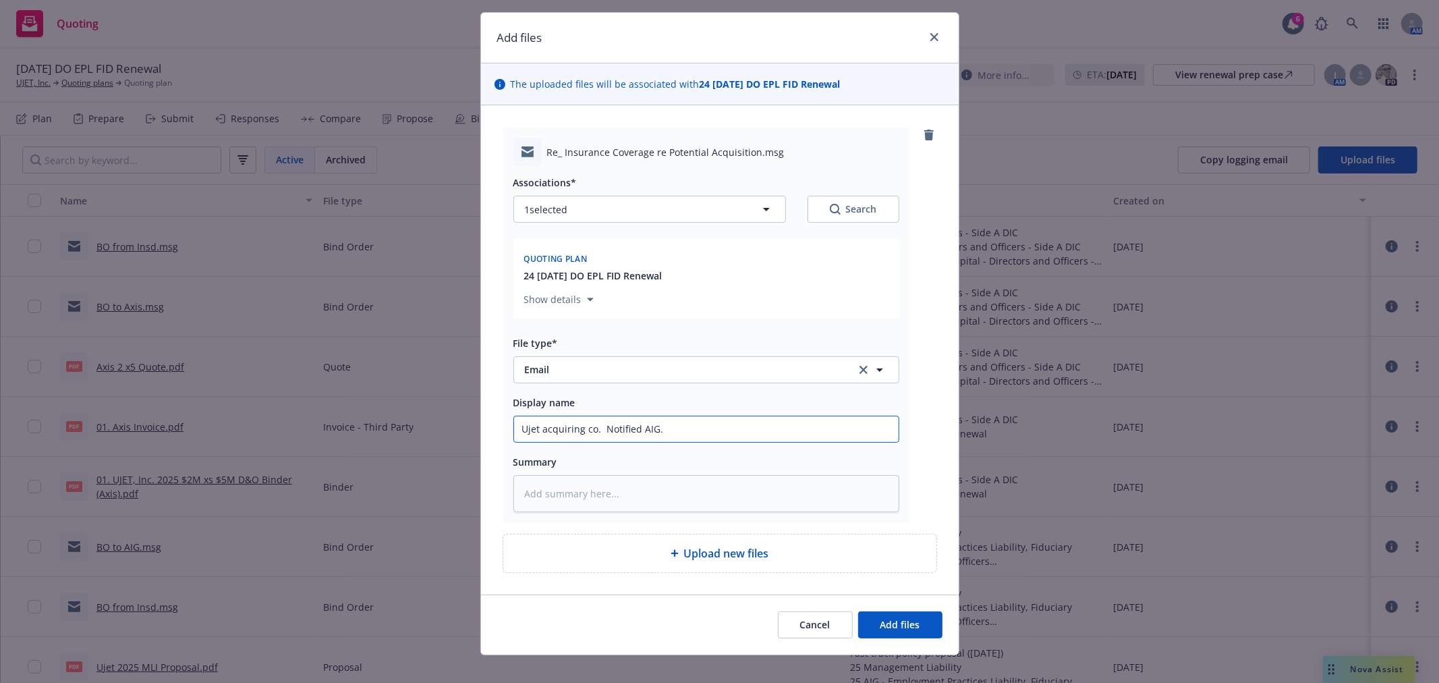
scroll to position [49, 0]
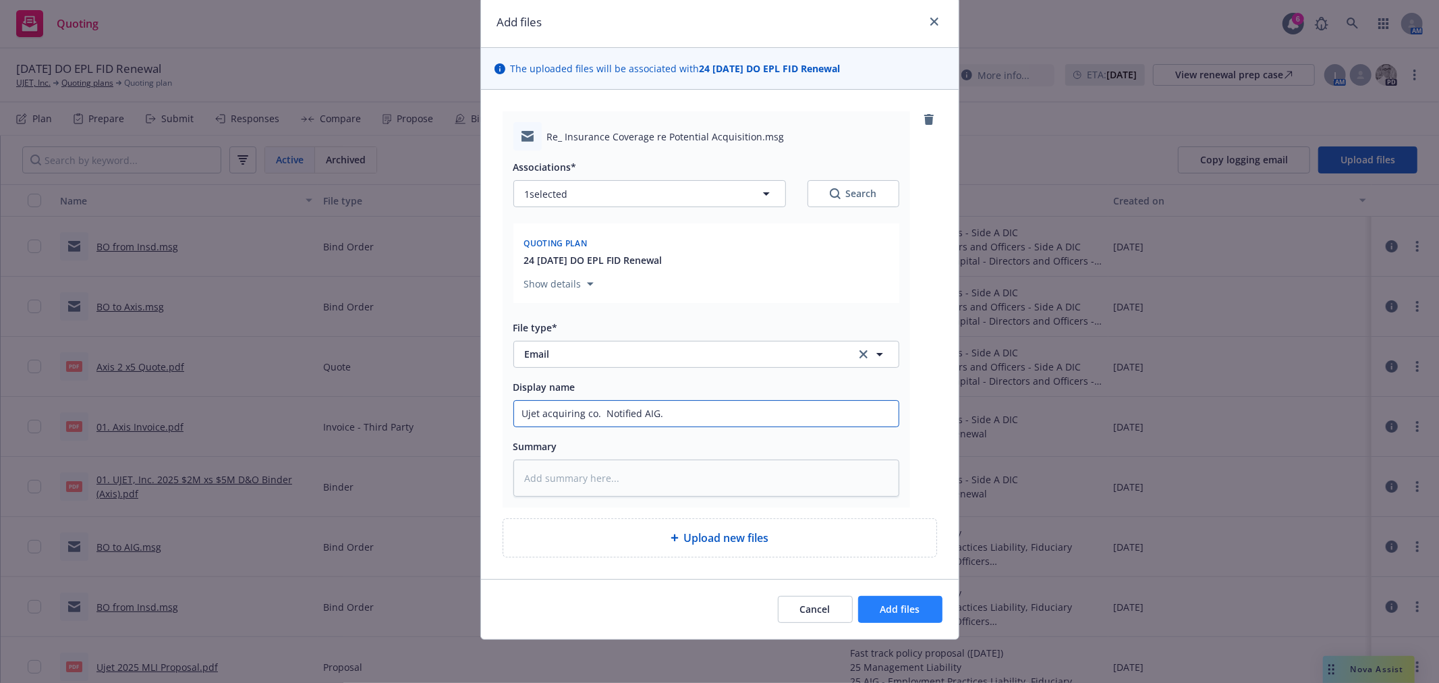
type input "Ujet acquiring co. Notified AIG."
drag, startPoint x: 924, startPoint y: 607, endPoint x: 628, endPoint y: 422, distance: 349.5
click at [669, 449] on div "Add files The uploaded files will be associated with 24 05/20/24 DO EPL FID Ren…" at bounding box center [719, 318] width 479 height 643
drag, startPoint x: 670, startPoint y: 418, endPoint x: 599, endPoint y: 422, distance: 70.9
click at [599, 422] on input "Ujet acquiring co. Notified AIG." at bounding box center [706, 414] width 385 height 26
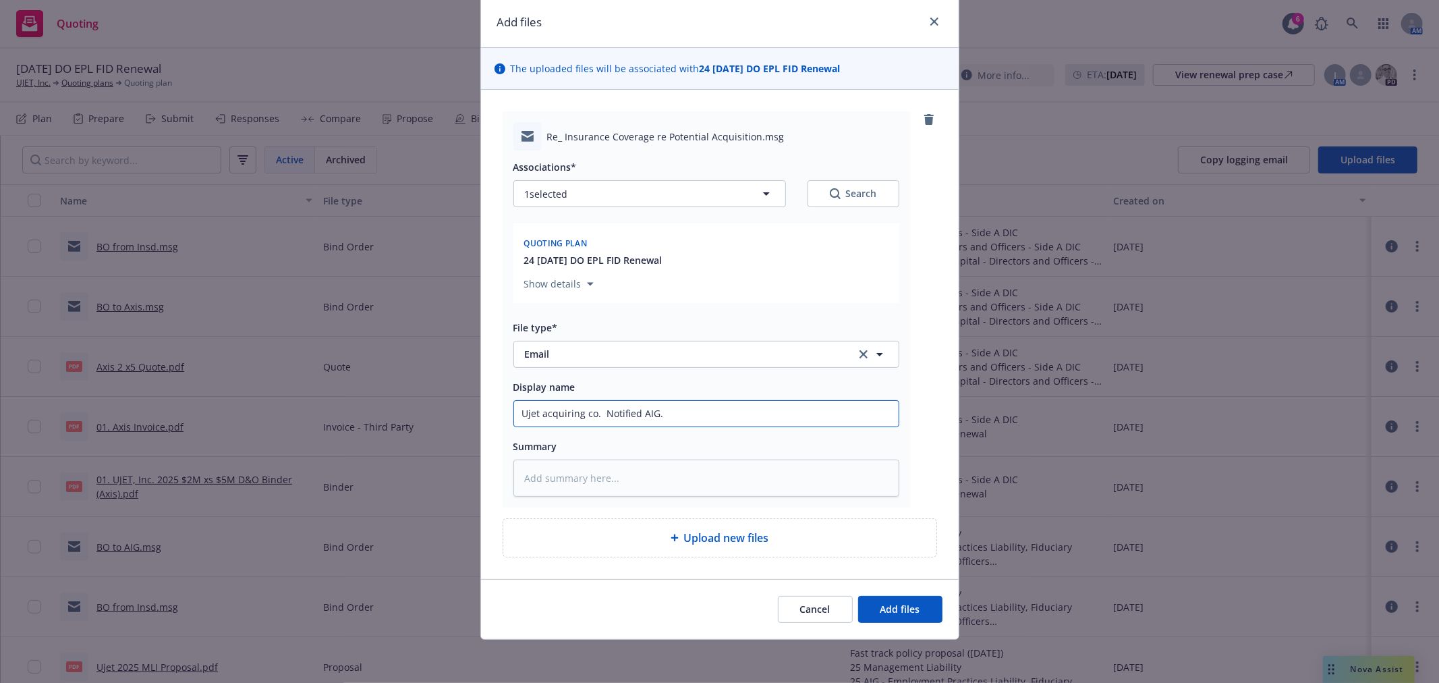
type textarea "x"
type input "Ujet acquiring co."
click at [887, 600] on button "Add files" at bounding box center [900, 609] width 84 height 27
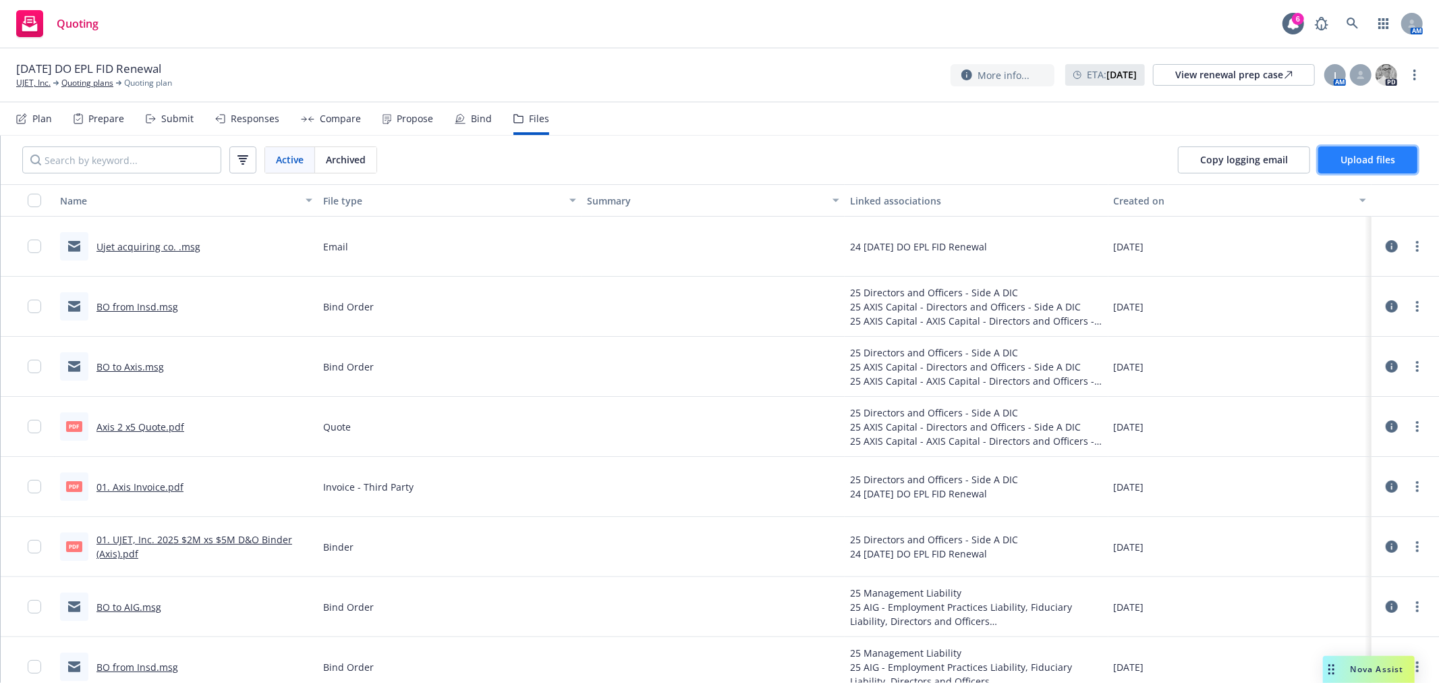
click at [1392, 157] on span "Upload files" at bounding box center [1368, 159] width 55 height 13
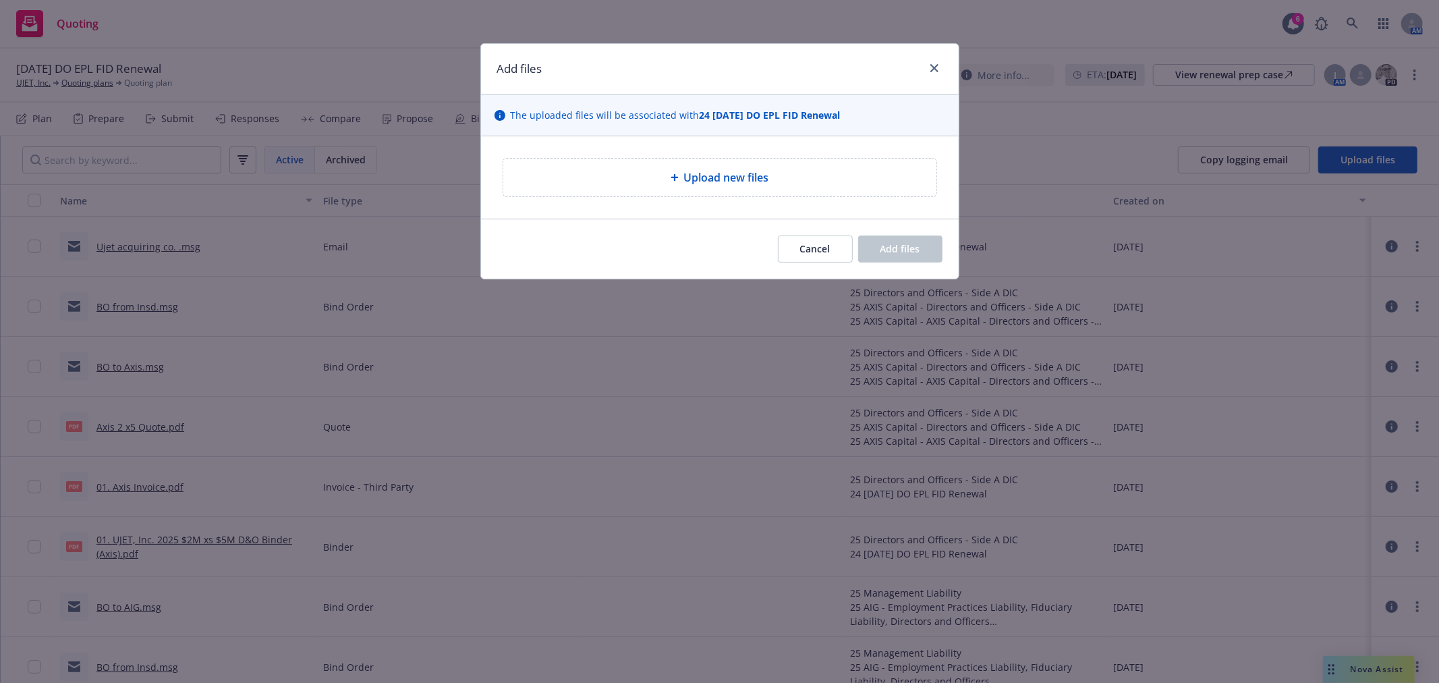
type textarea "x"
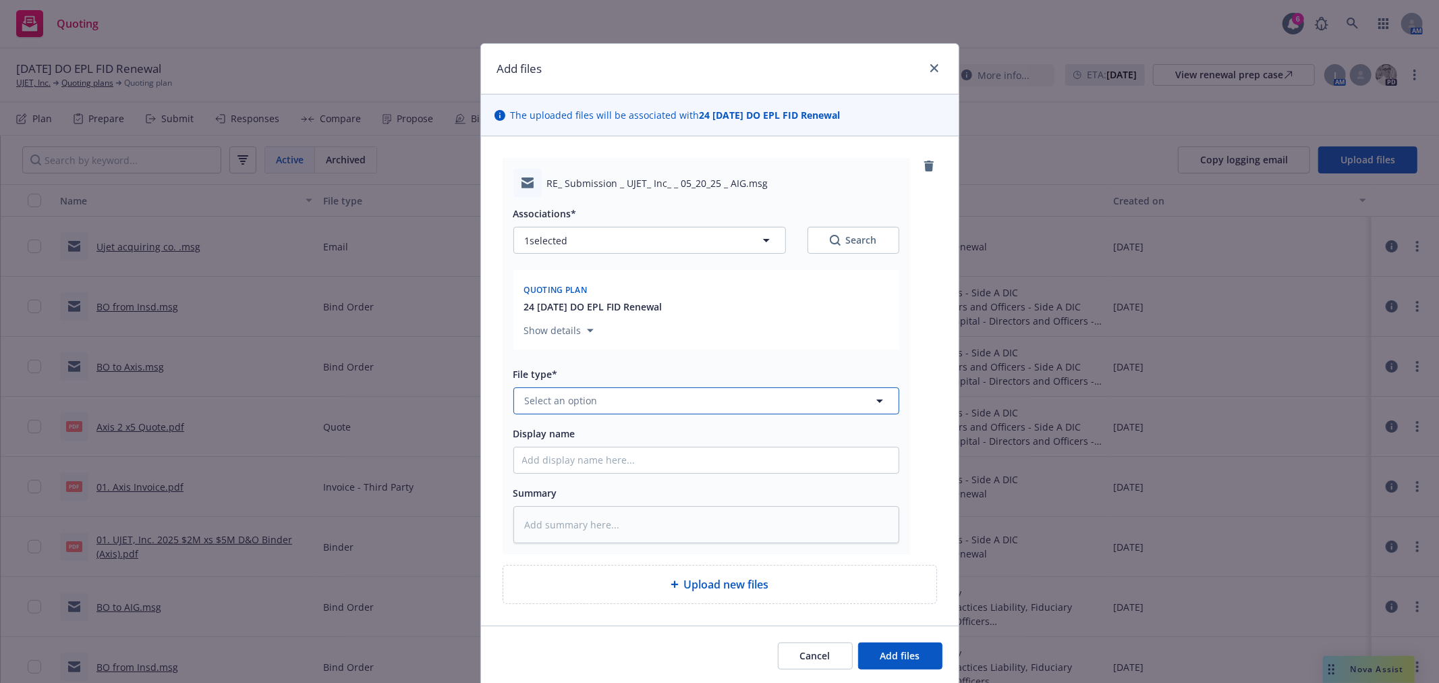
click at [638, 395] on button "Select an option" at bounding box center [706, 400] width 386 height 27
type input "email"
click at [619, 372] on div "Email" at bounding box center [706, 364] width 368 height 20
click at [592, 473] on input "Display name" at bounding box center [706, 460] width 385 height 26
type textarea "x"
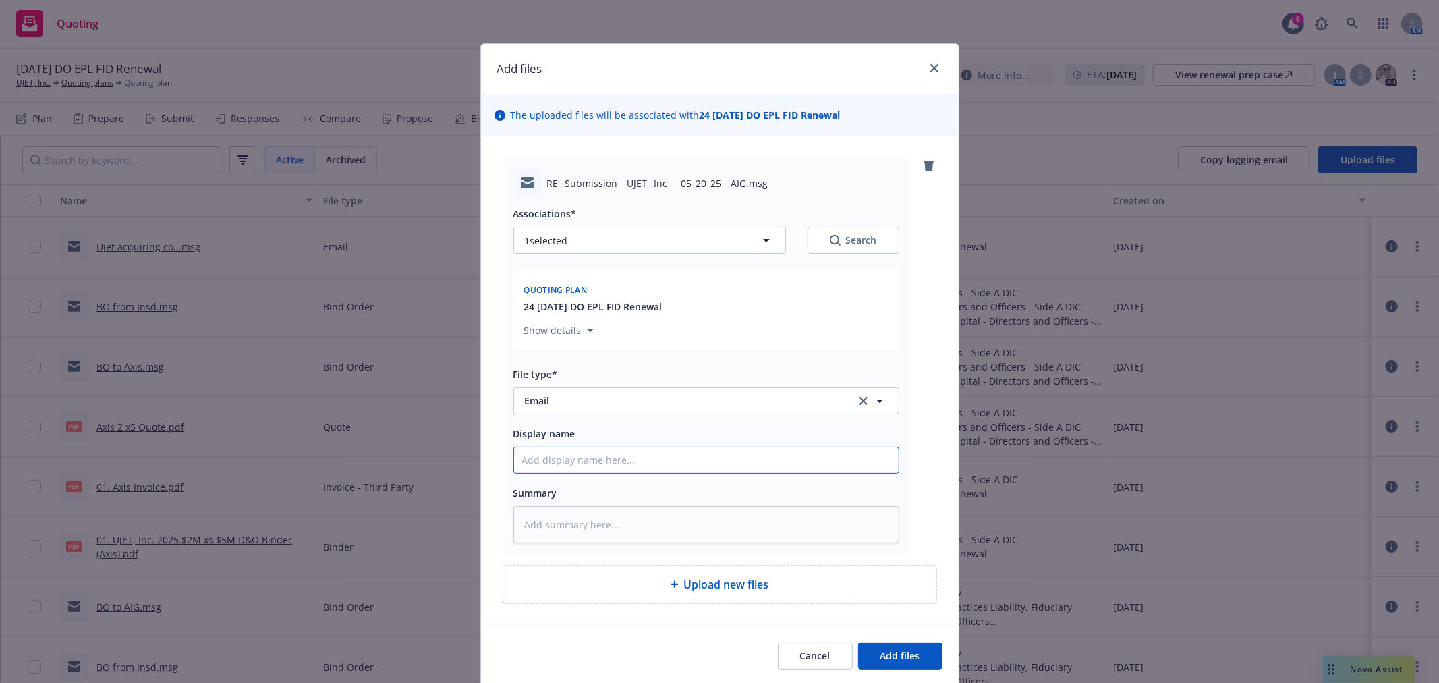
type input "N"
type textarea "x"
type input "No"
type textarea "x"
type input "Not"
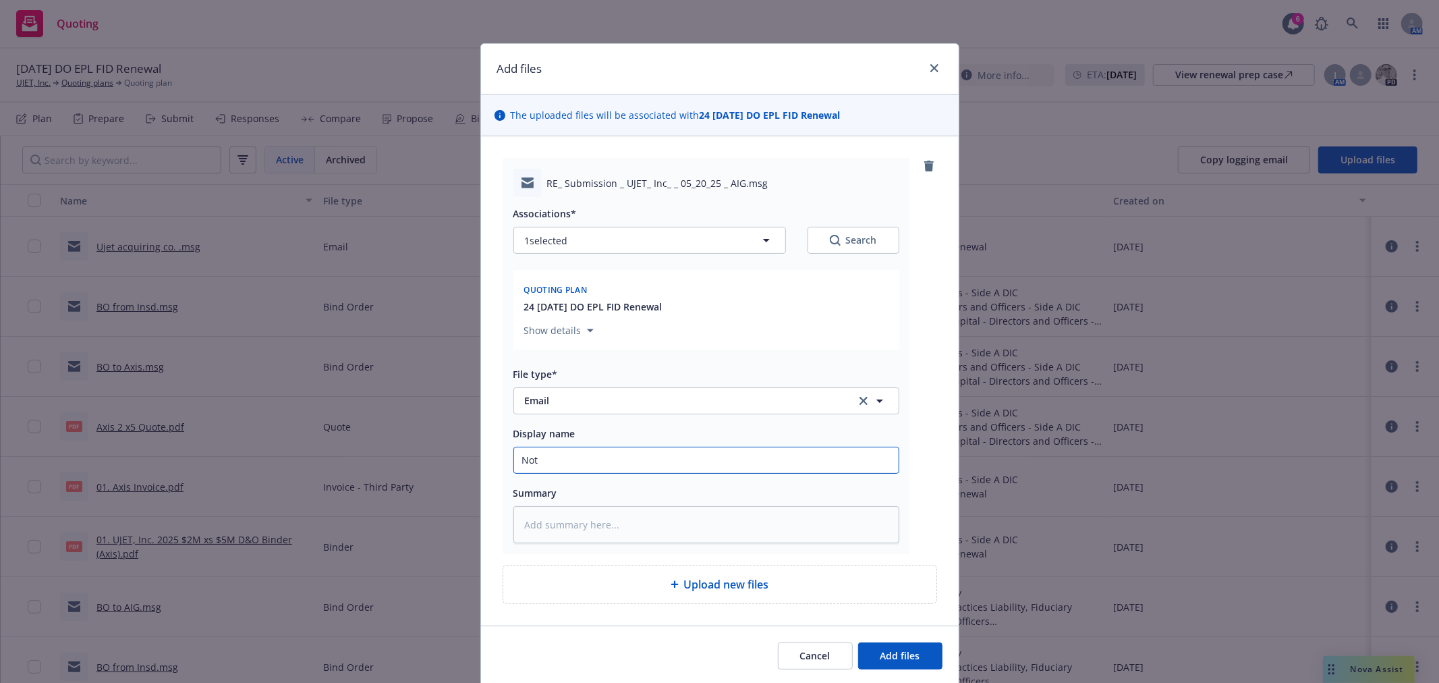
type textarea "x"
type input "Noti"
type textarea "x"
type input "Notif"
type textarea "x"
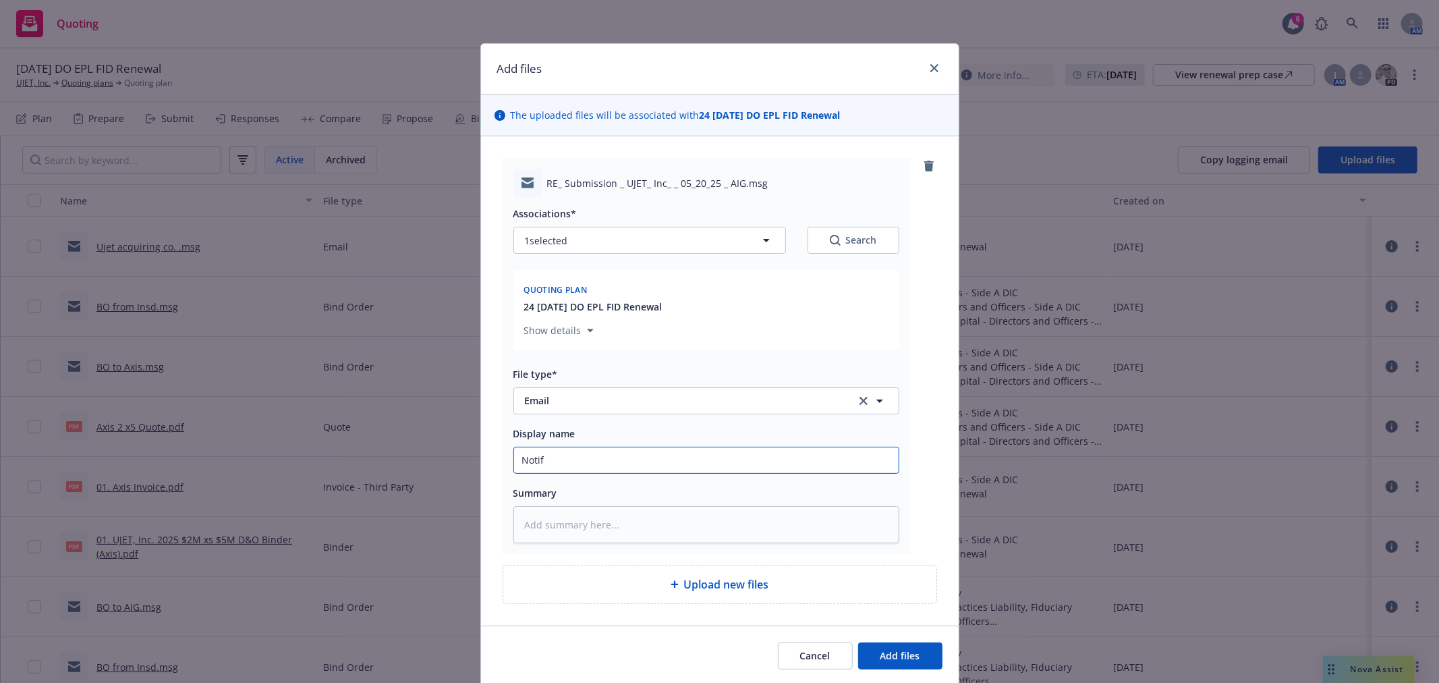
type input "Notify"
type textarea "x"
type input "Notifyi"
type textarea "x"
type input "Notifyin"
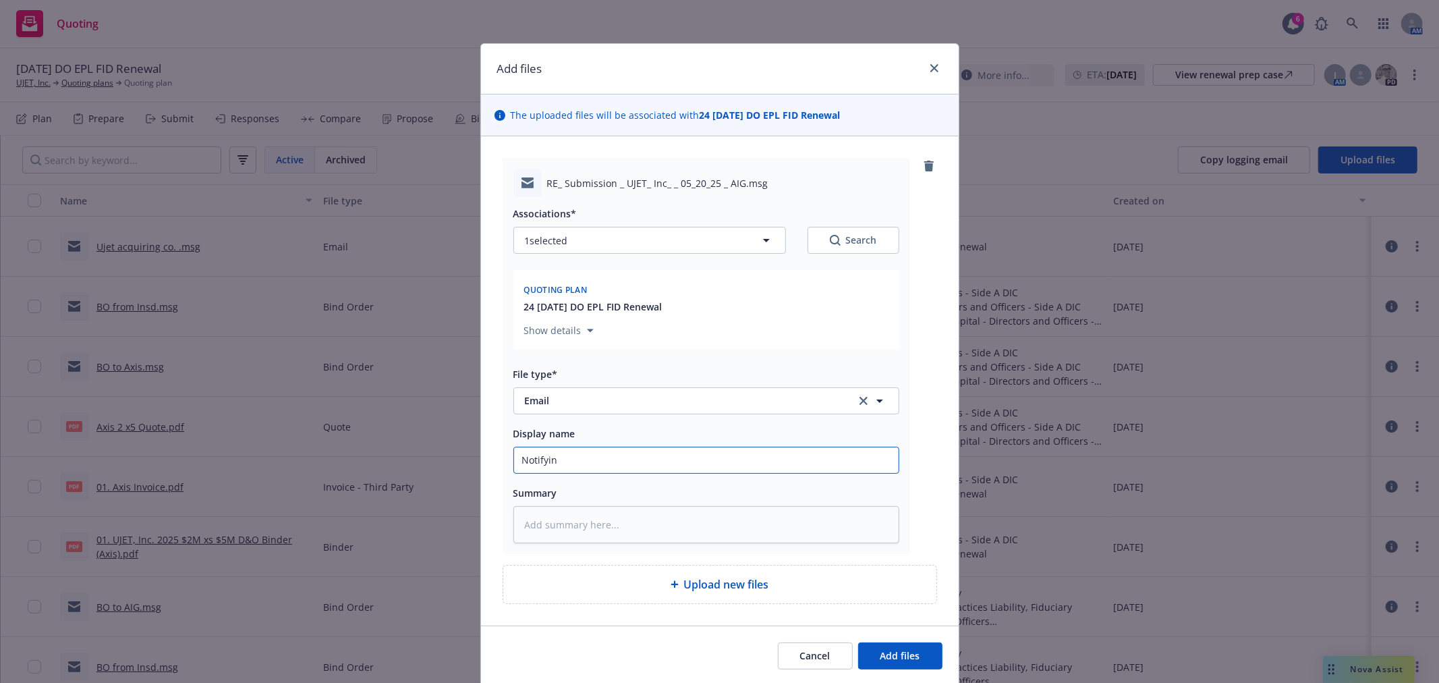
type textarea "x"
type input "Notifying"
type textarea "x"
type input "Notifying"
type textarea "x"
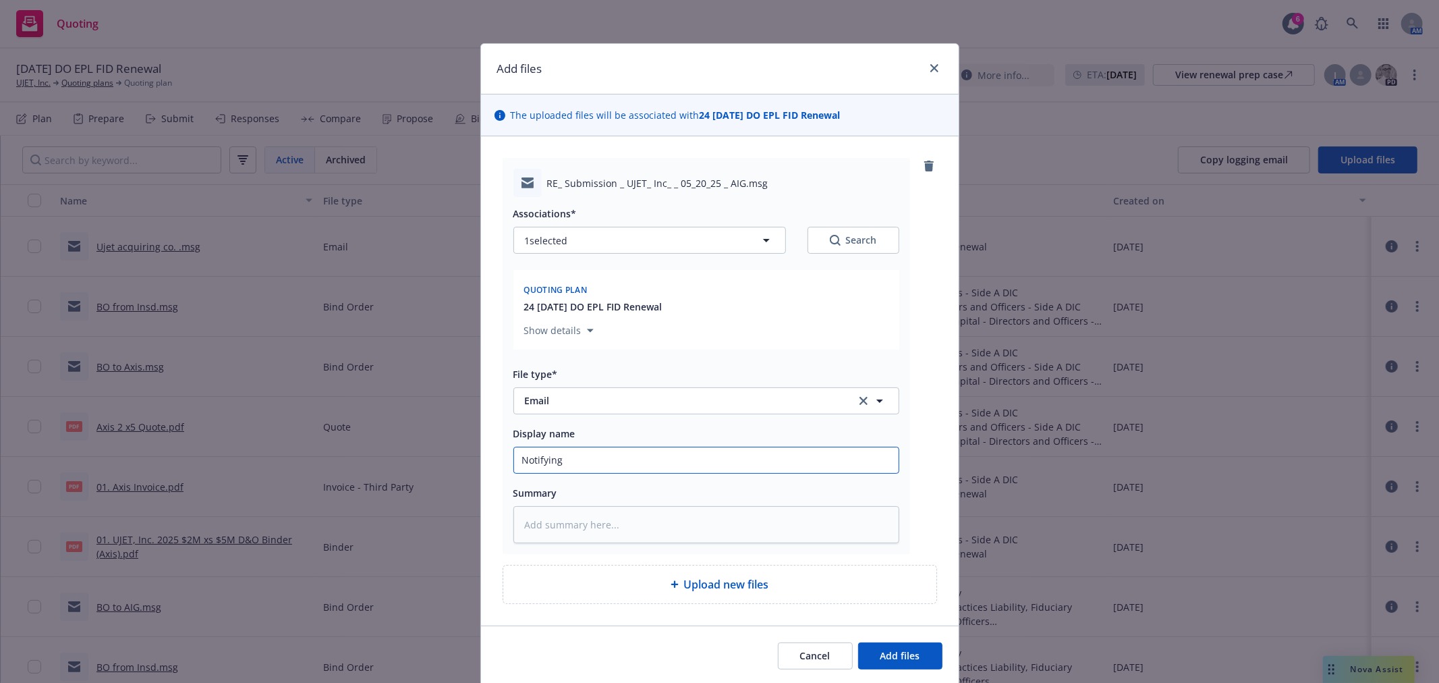
type input "Notifying A"
type textarea "x"
type input "Notifying AI"
type textarea "x"
type input "Notifying AIG"
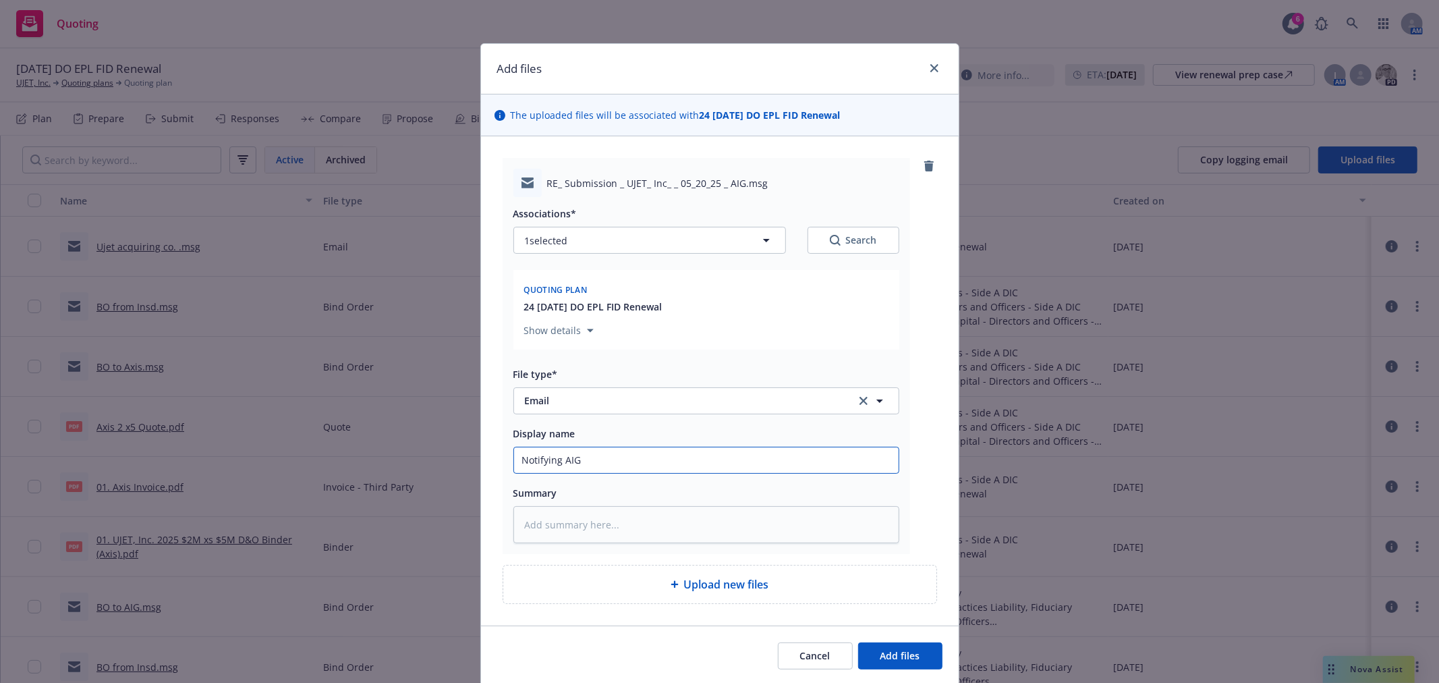
type textarea "x"
type input "Notifying AIG"
type textarea "x"
type input "Notifying AIG a"
type textarea "x"
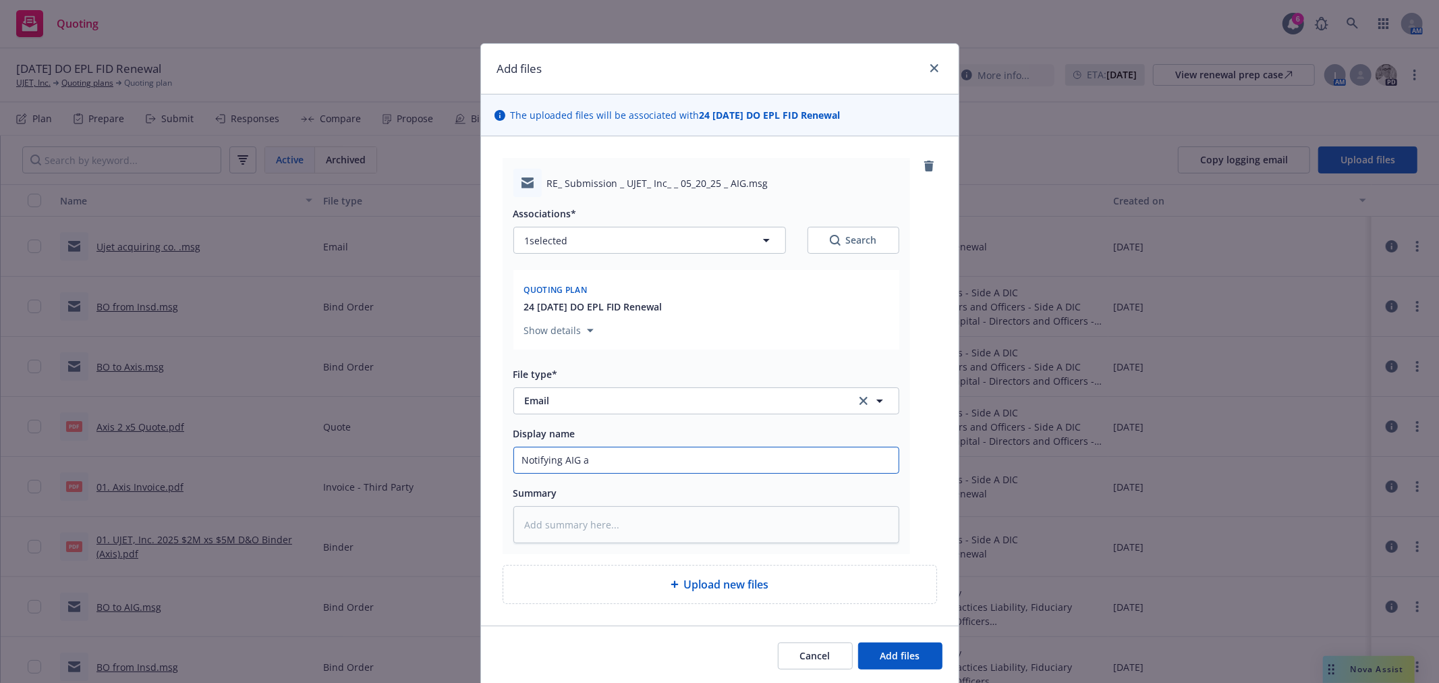
type input "Notifying AIG"
type textarea "x"
type input "Notifying AIG o"
type textarea "x"
type input "Notifying AIG on"
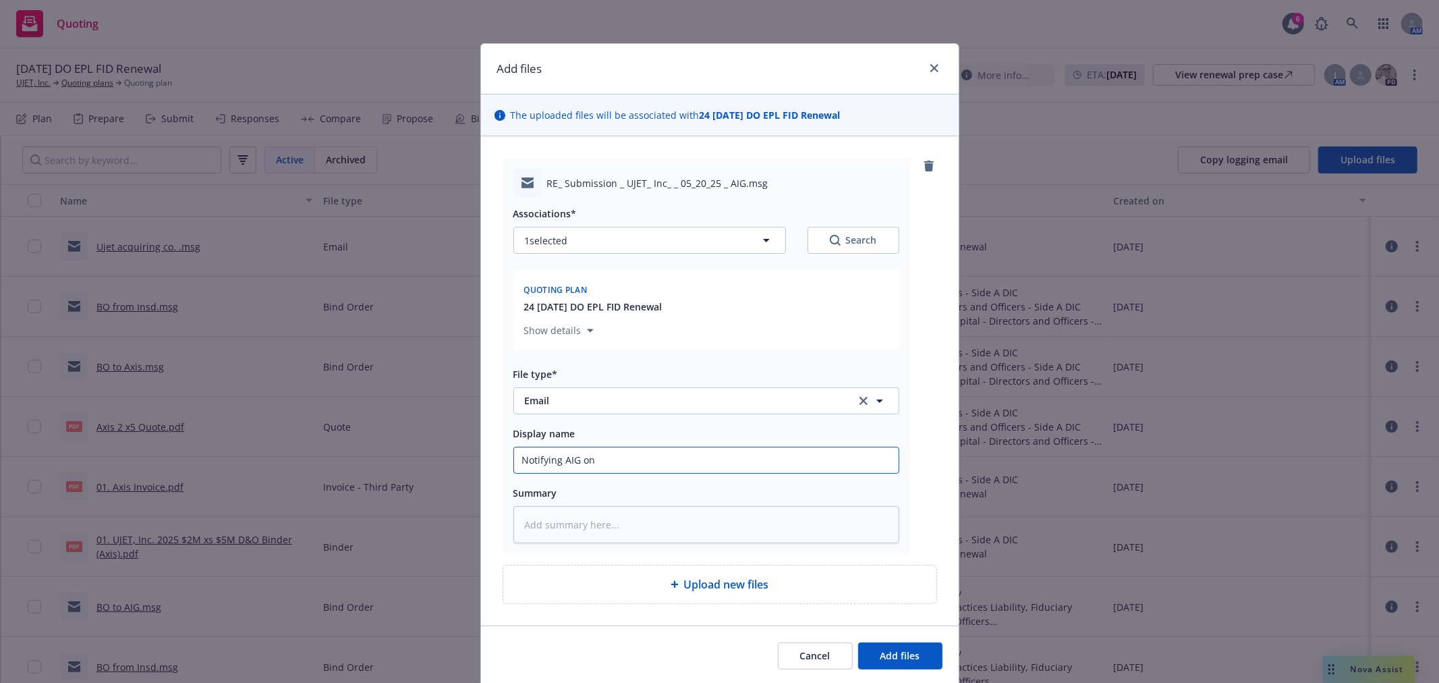
type textarea "x"
type input "Notifying AIG on"
type textarea "x"
type input "Notifying AIG on a"
type textarea "x"
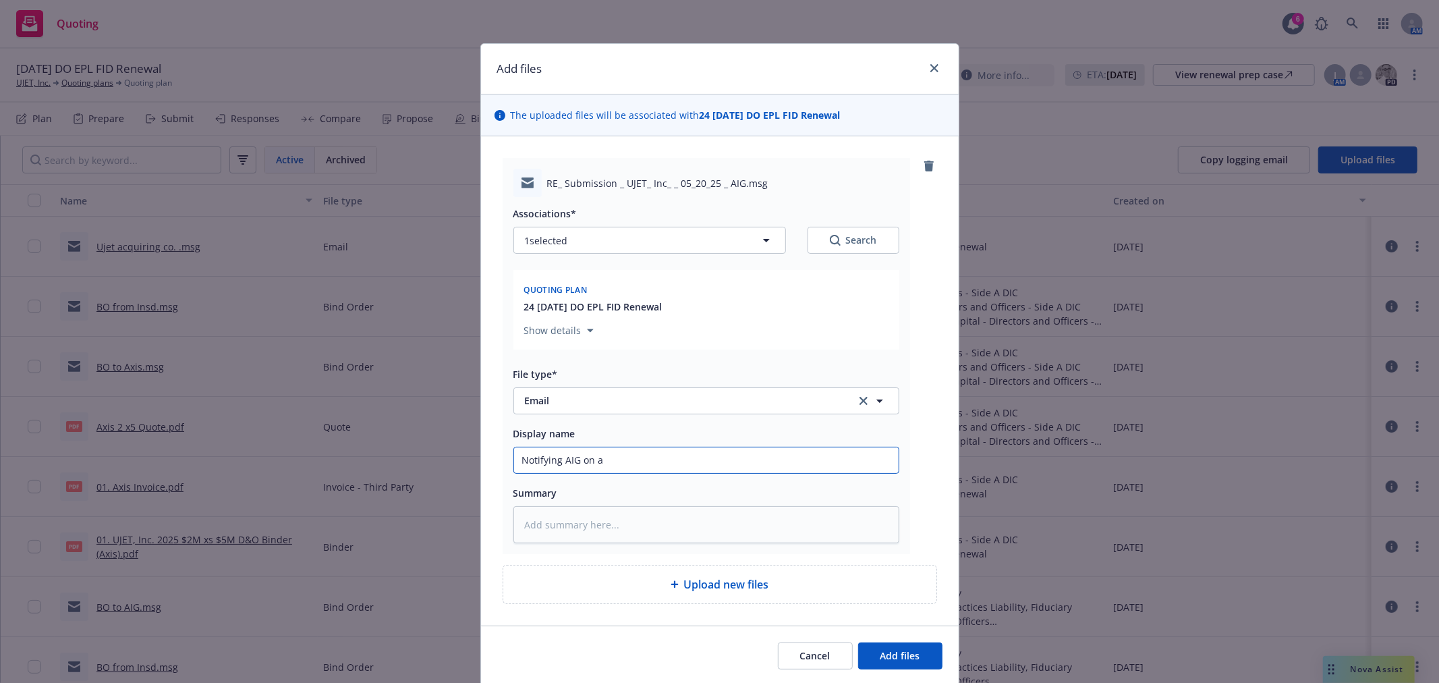
type input "Notifying AIG on ac"
type textarea "x"
type input "Notifying AIG on acq"
type textarea "x"
type input "Notifying AIG on acqu"
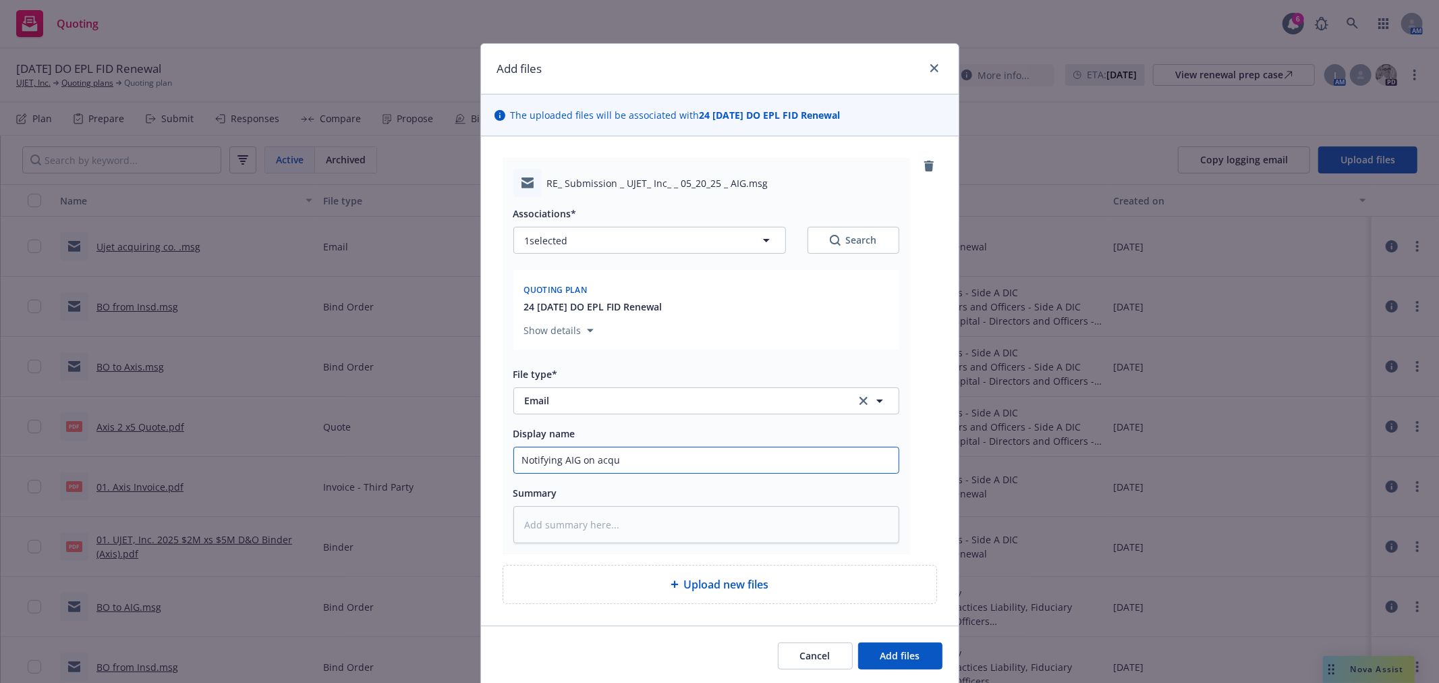
type textarea "x"
type input "Notifying AIG on acqui"
type textarea "x"
type input "Notifying AIG on acquis"
type textarea "x"
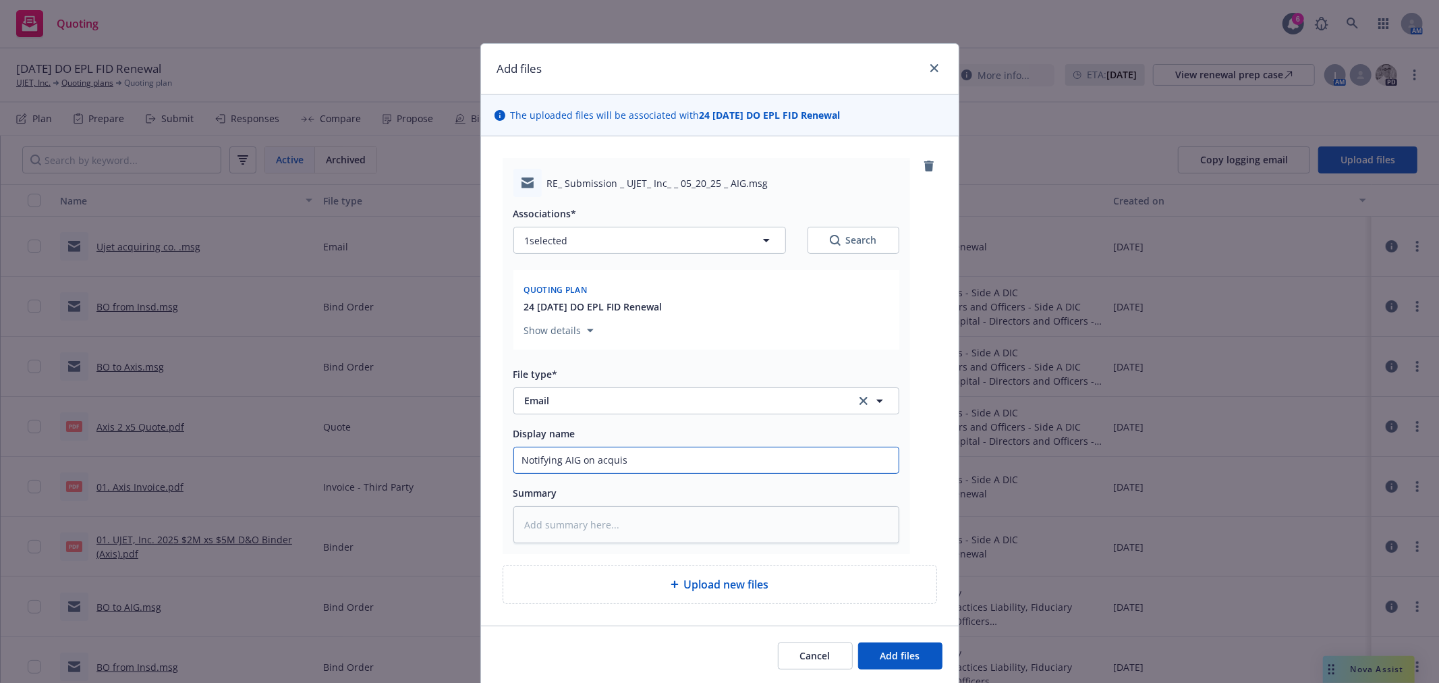
type input "Notifying AIG on acquisi"
type textarea "x"
type input "Notifying AIG on acquisit"
type textarea "x"
type input "Notifying AIG on acquisiti"
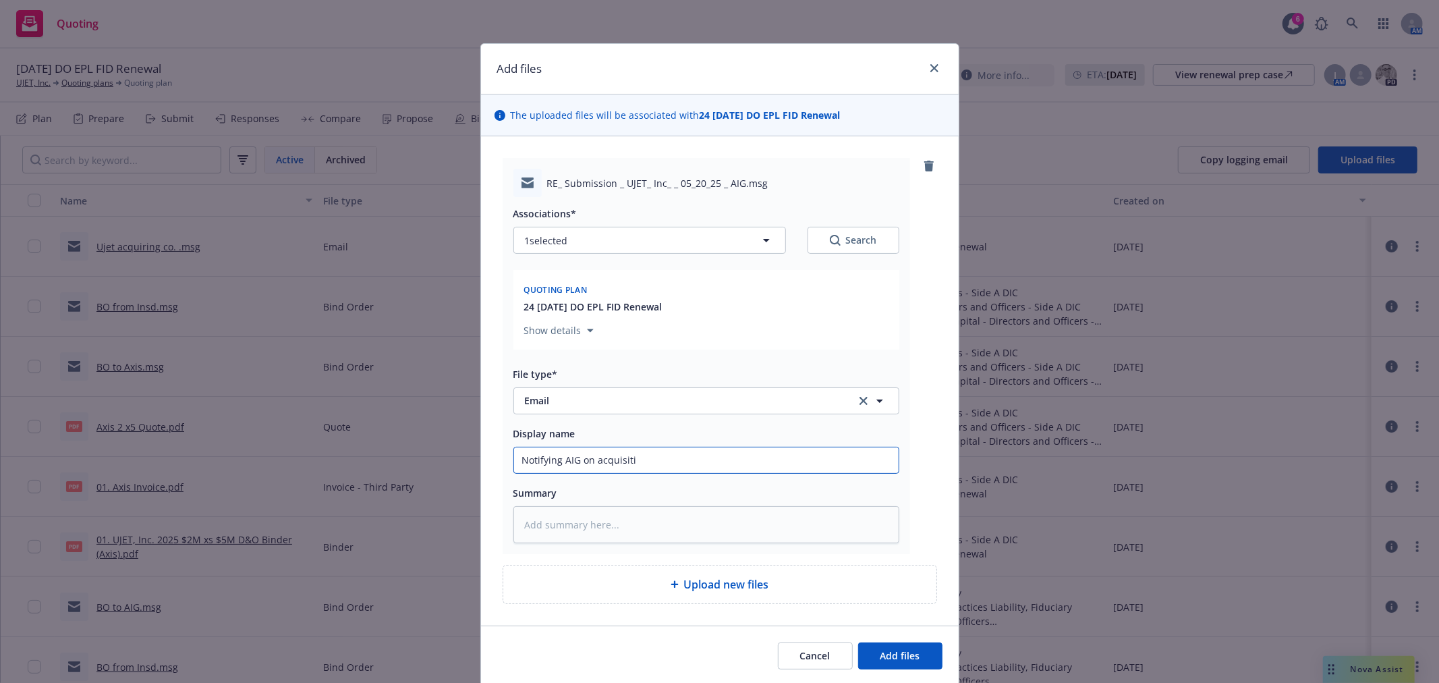
type textarea "x"
type input "Notifying AIG on acquisitio"
type textarea "x"
type input "Notifying AIG on acquisition"
click at [858, 642] on button "Add files" at bounding box center [900, 655] width 84 height 27
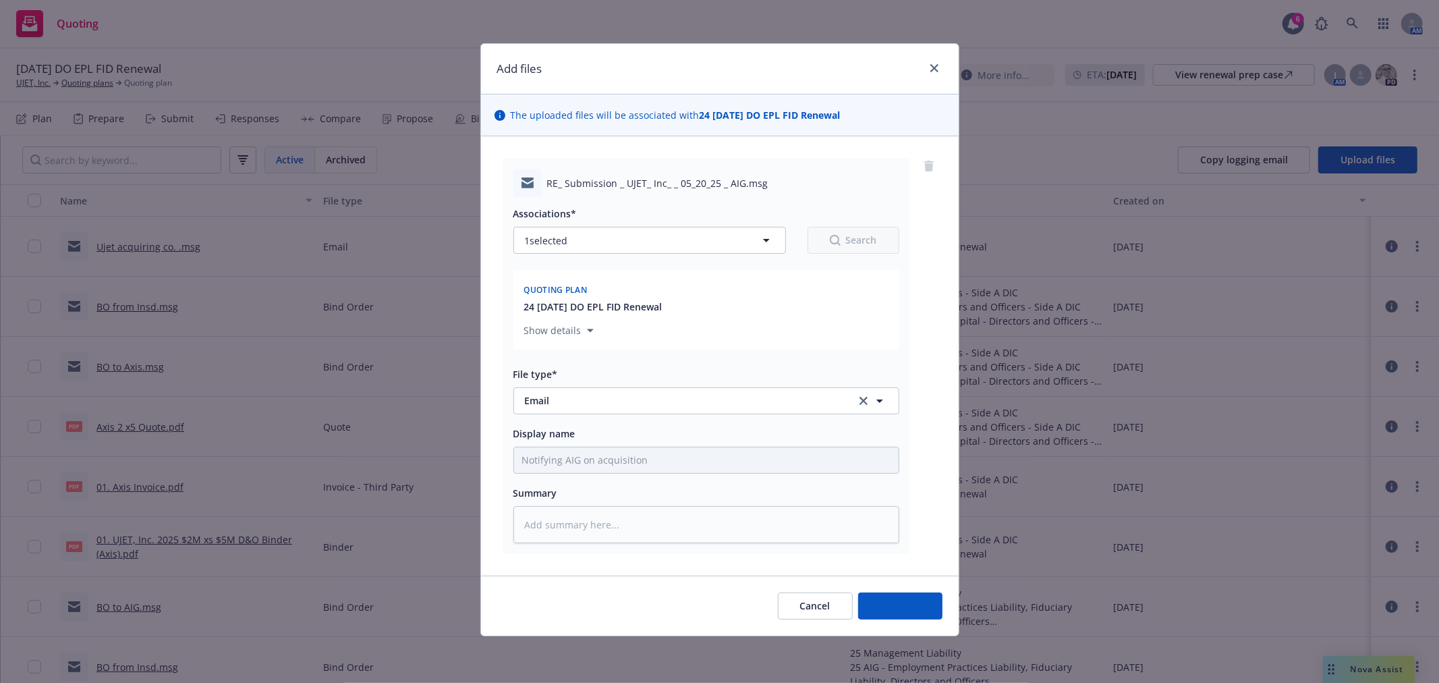
type textarea "x"
